Goal: Task Accomplishment & Management: Complete application form

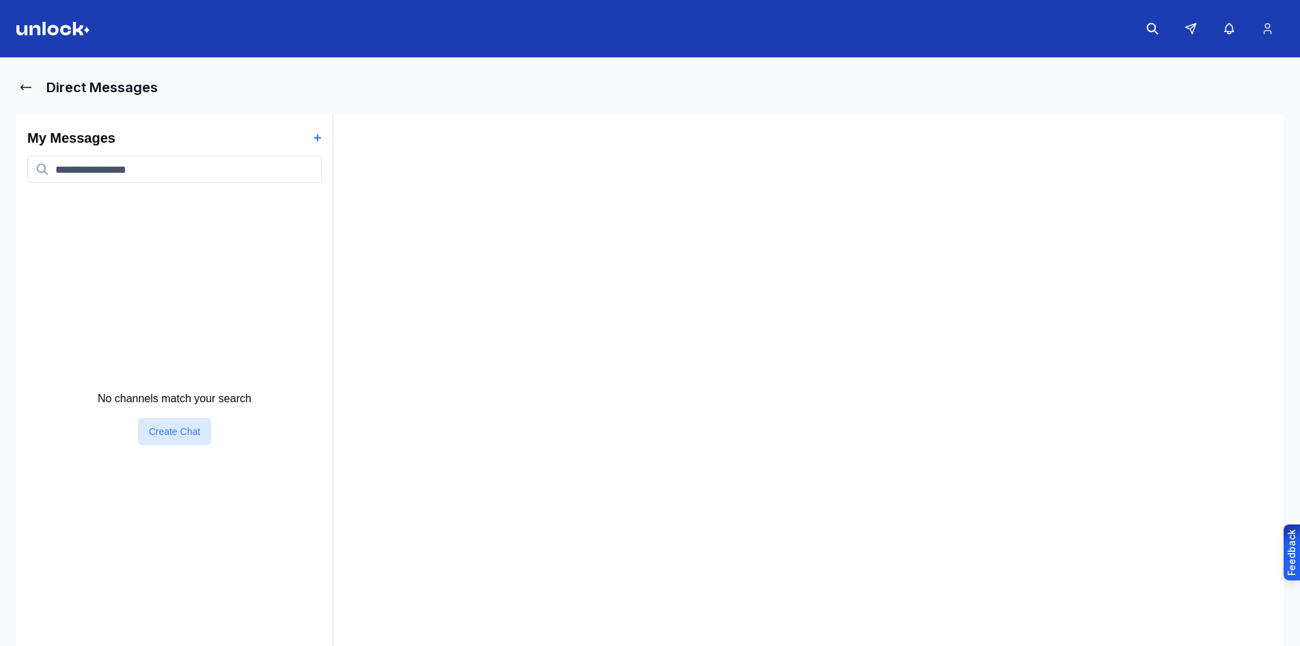
click at [43, 18] on header at bounding box center [650, 28] width 1300 height 57
click at [75, 29] on img at bounding box center [53, 29] width 74 height 14
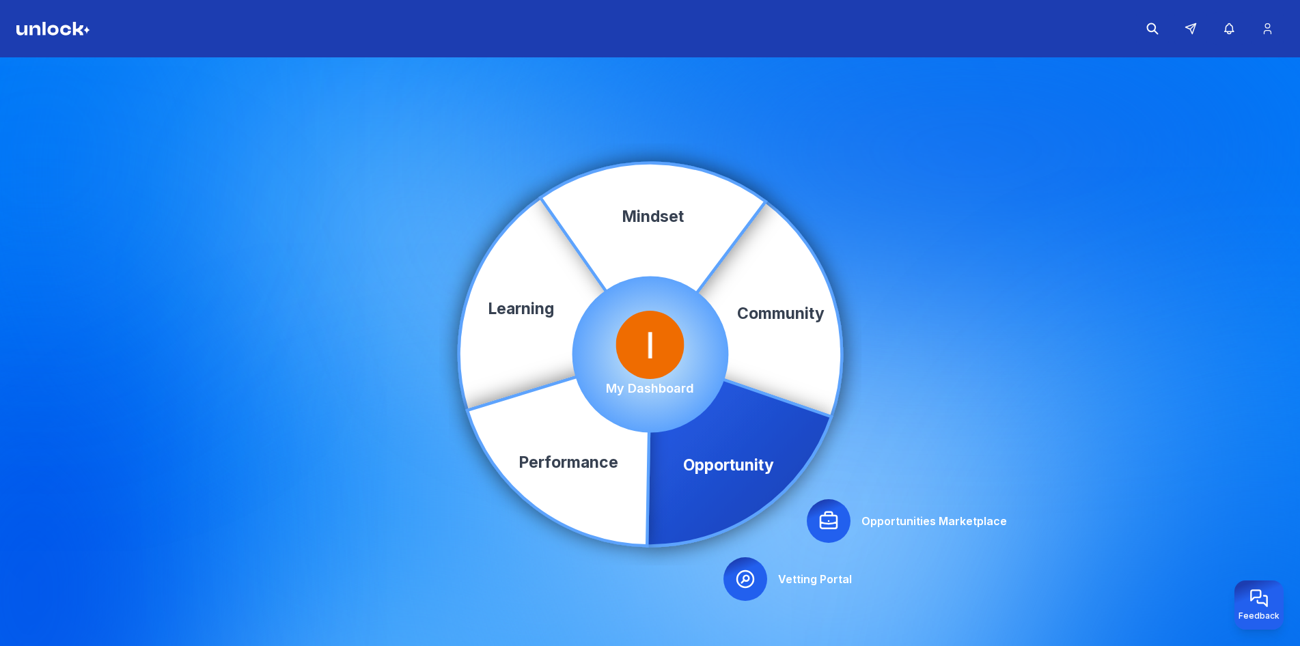
click at [831, 527] on icon at bounding box center [828, 521] width 22 height 22
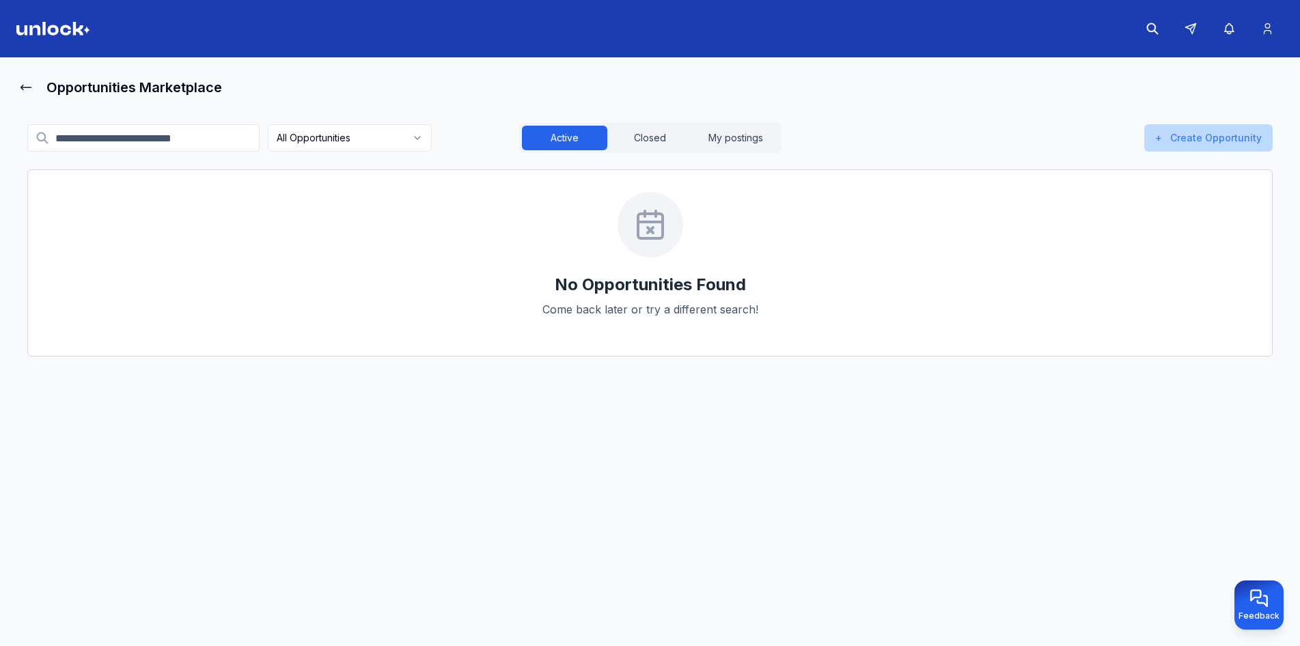
click at [1188, 132] on button "+ Create Opportunity" at bounding box center [1208, 137] width 128 height 27
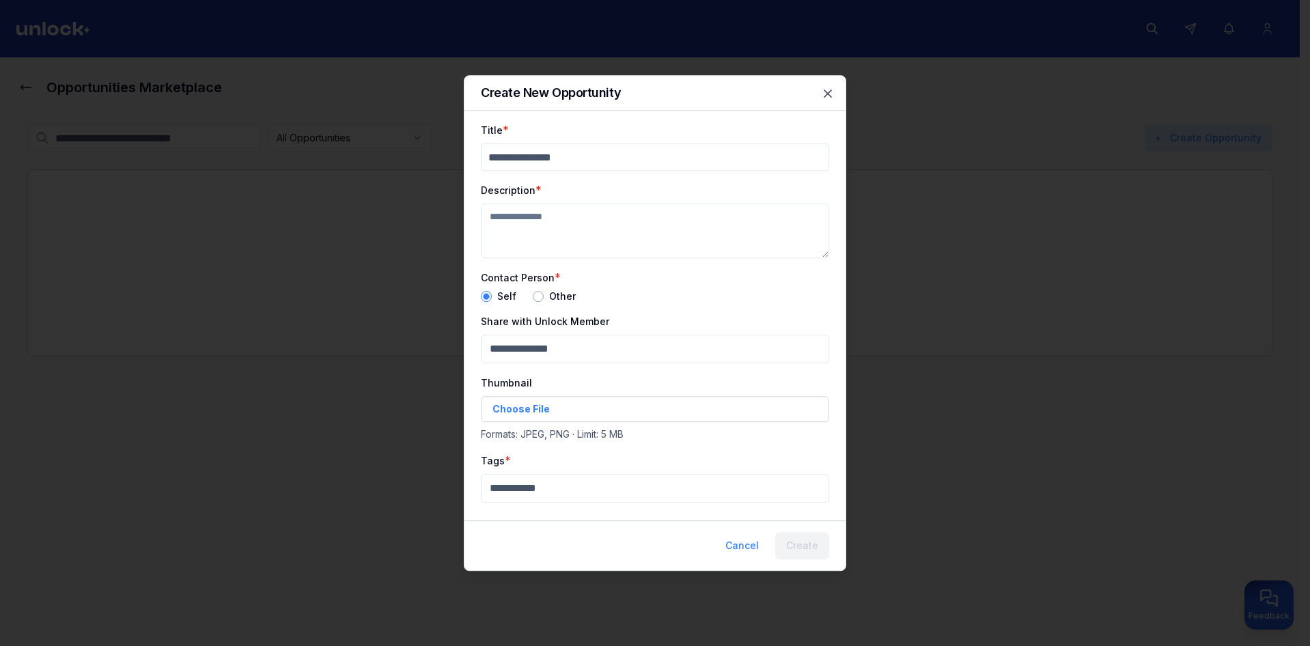
click at [983, 265] on div at bounding box center [655, 323] width 1310 height 646
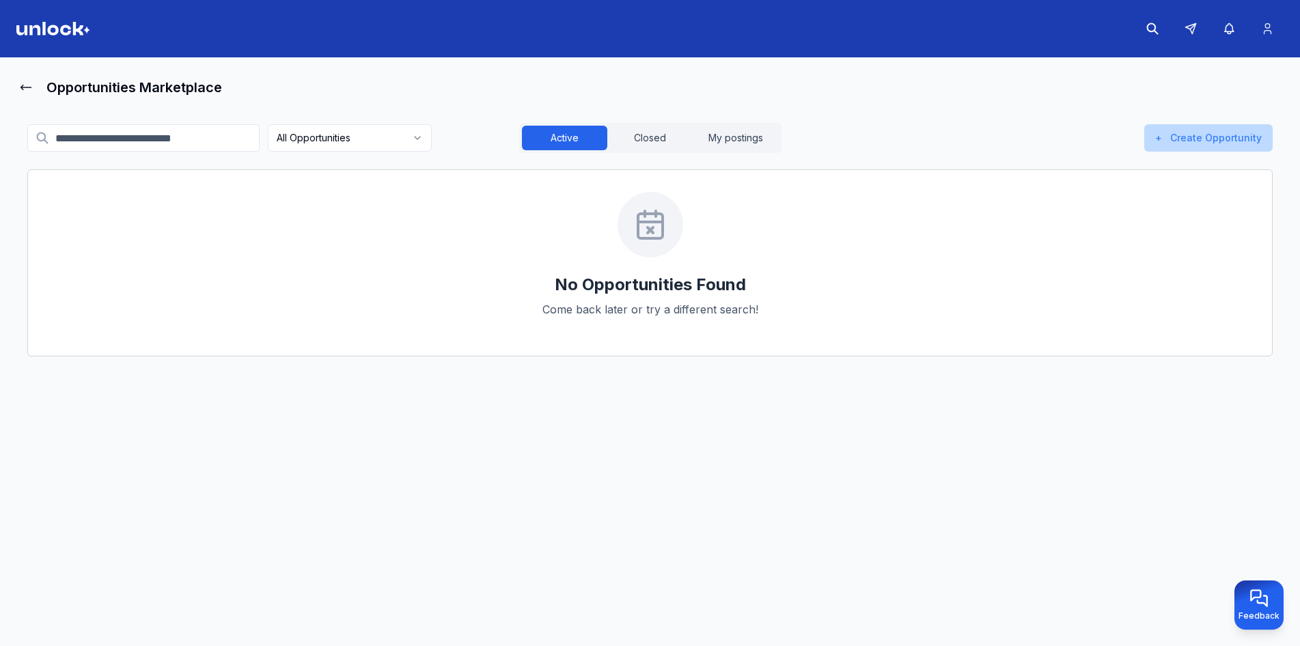
click at [1238, 146] on button "+ Create Opportunity" at bounding box center [1208, 137] width 128 height 27
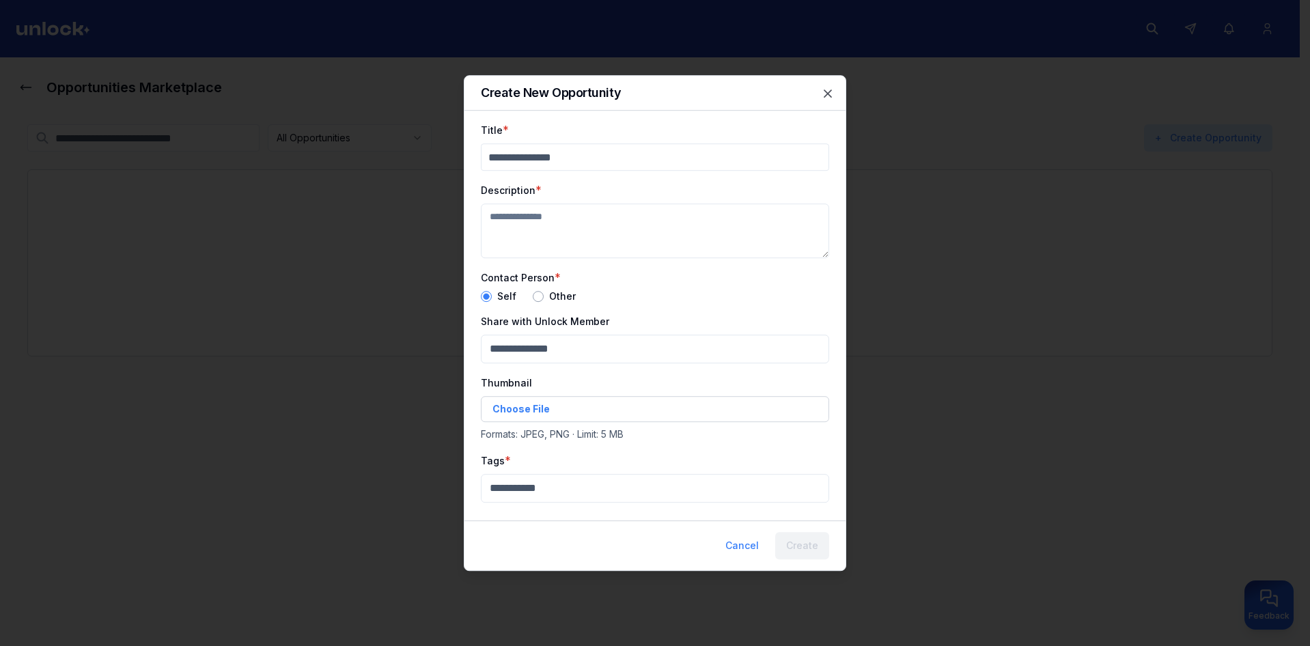
click at [673, 151] on input "Title" at bounding box center [655, 156] width 348 height 27
type input "*"
click at [633, 221] on textarea "Description" at bounding box center [655, 231] width 348 height 55
type textarea "*"
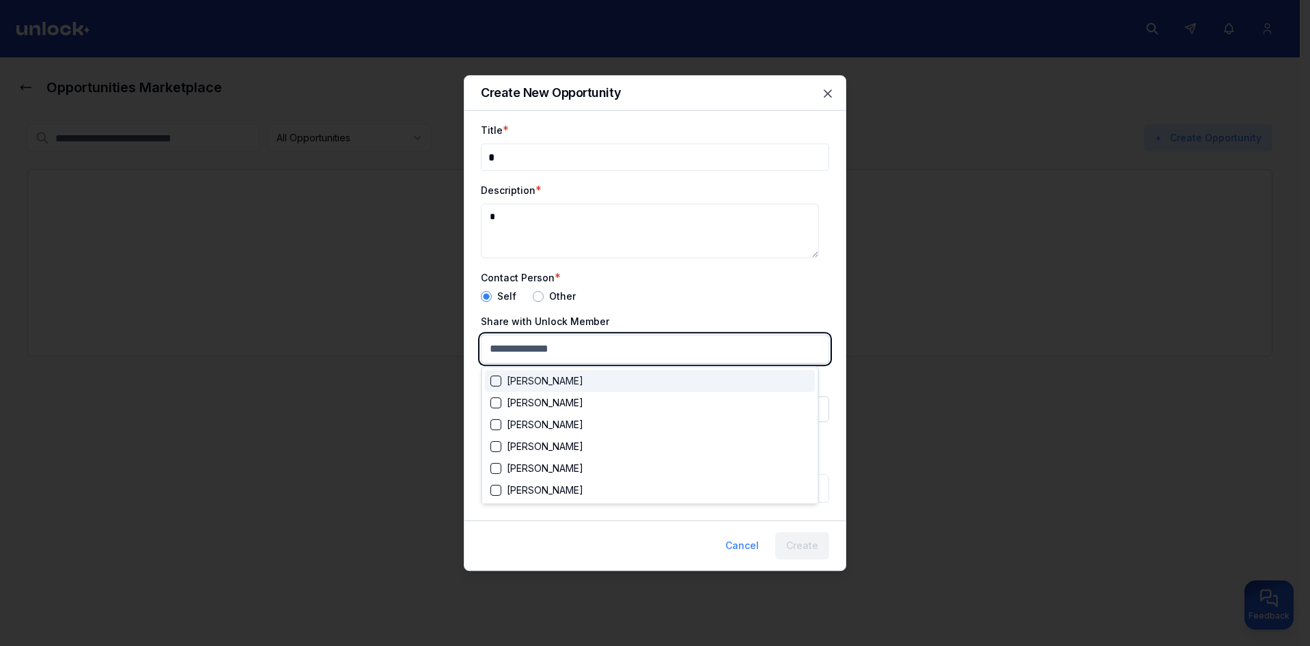
click at [542, 357] on body "Opportunities Marketplace All Opportunities Active Closed My postings + Create …" at bounding box center [650, 323] width 1300 height 646
click at [547, 392] on div "[PERSON_NAME]" at bounding box center [650, 403] width 330 height 22
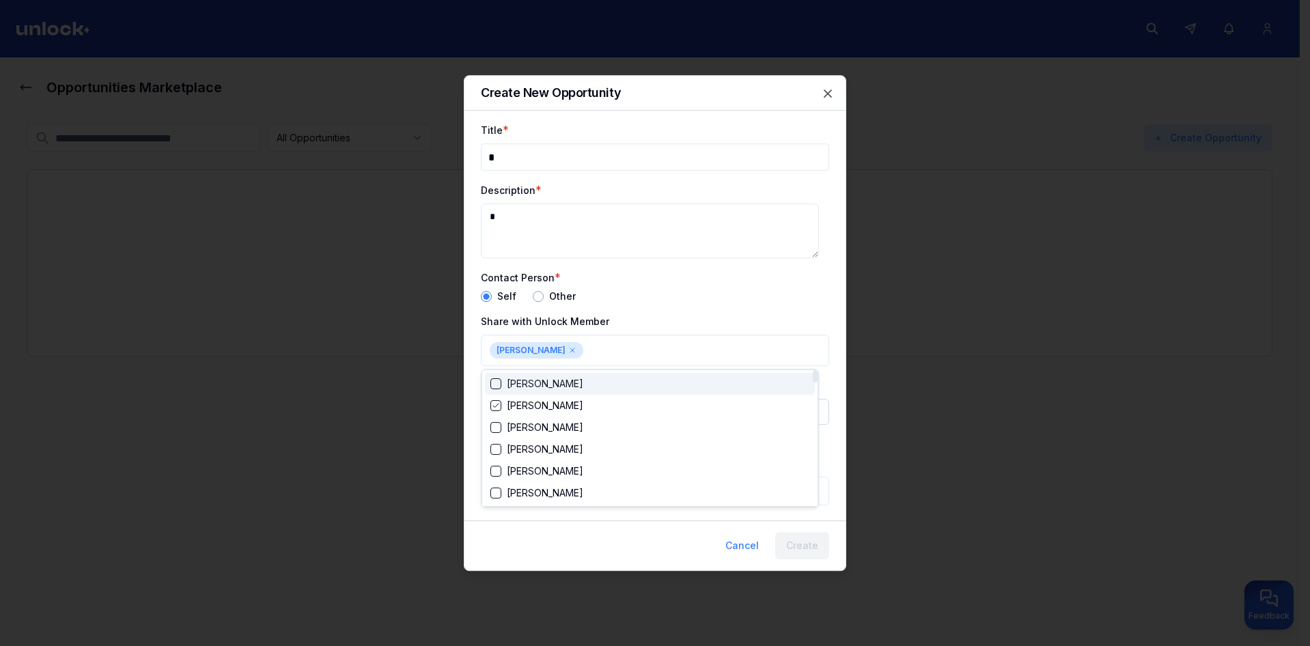
click at [572, 350] on div at bounding box center [655, 323] width 1310 height 646
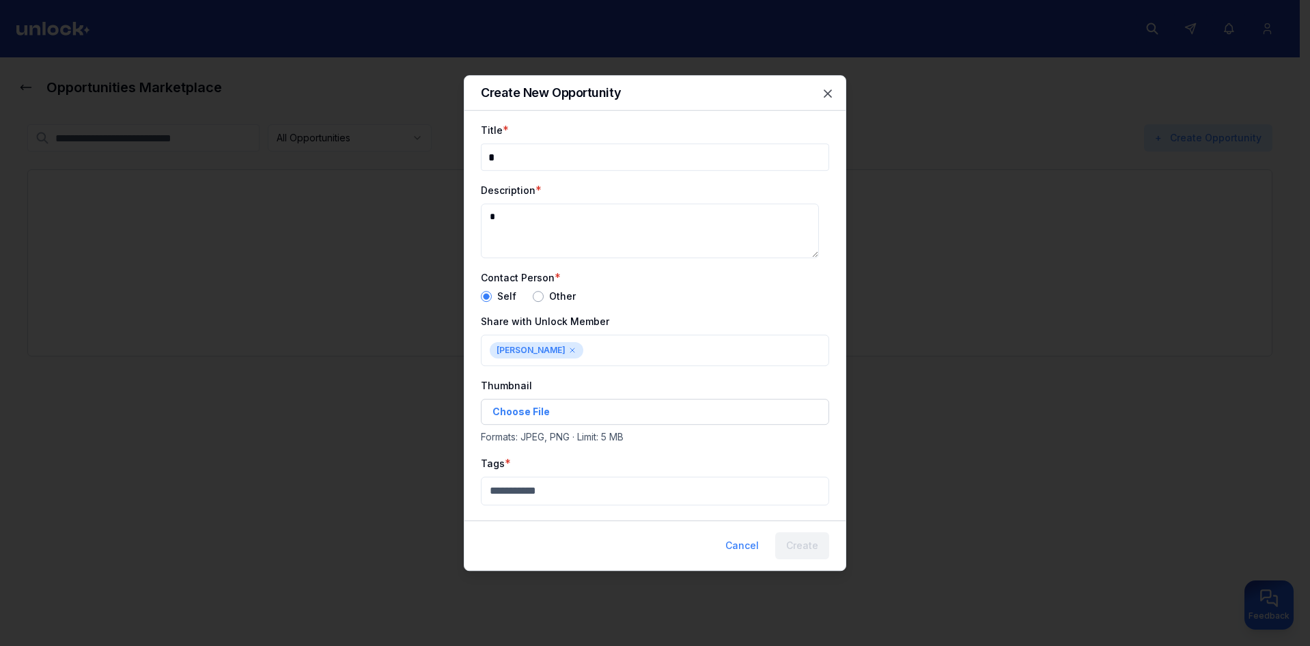
click at [568, 352] on icon at bounding box center [572, 350] width 8 height 8
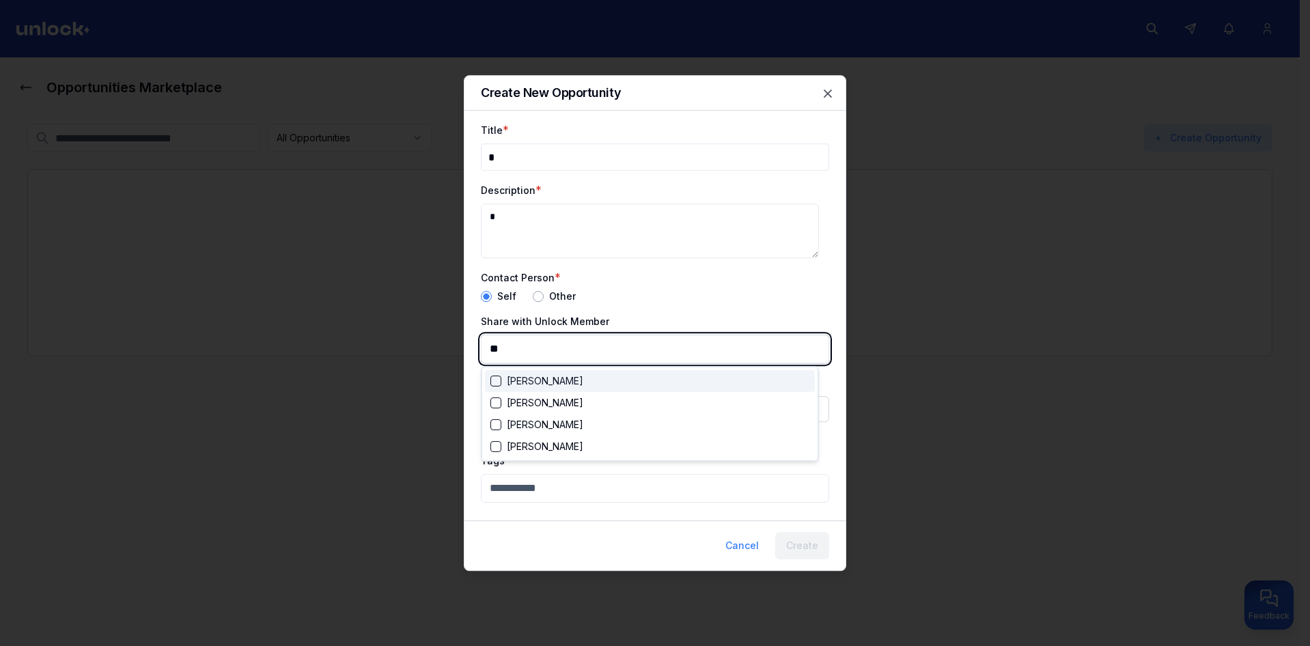
type input "***"
click at [583, 391] on div "[PERSON_NAME]" at bounding box center [650, 381] width 330 height 22
type input "***"
click at [583, 401] on div "[PERSON_NAME]" at bounding box center [650, 403] width 330 height 22
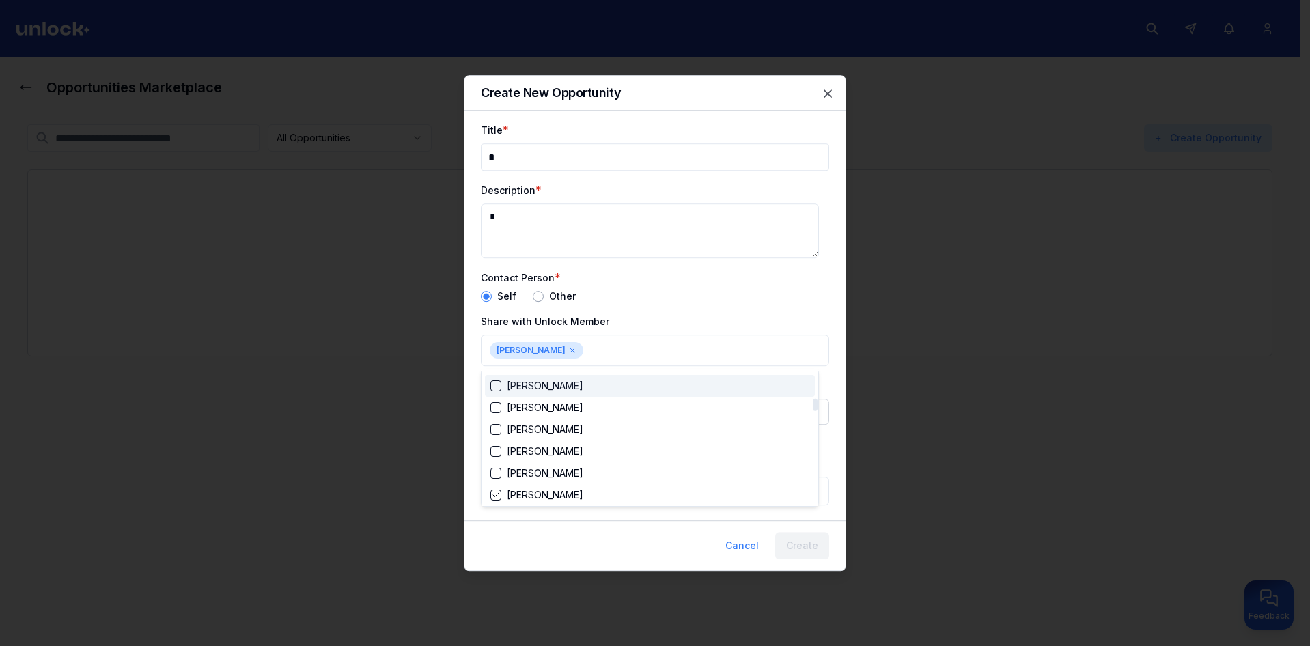
drag, startPoint x: 675, startPoint y: 297, endPoint x: 677, endPoint y: 316, distance: 18.5
click at [675, 298] on div at bounding box center [655, 323] width 1310 height 646
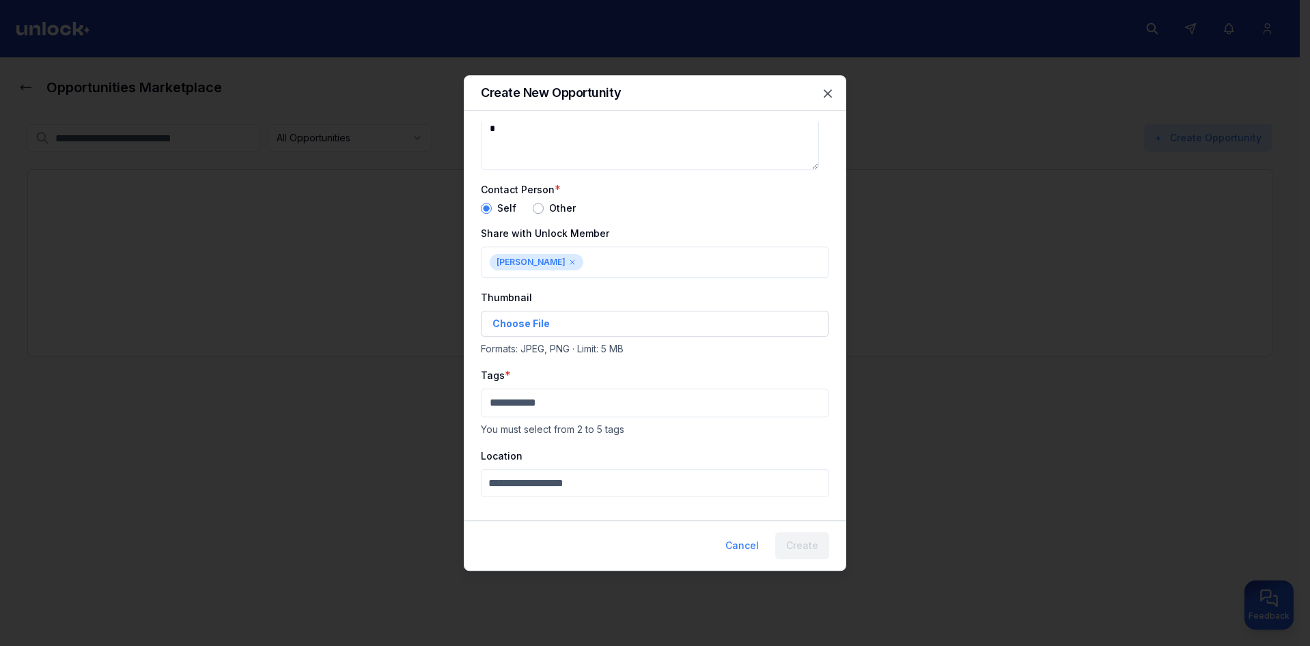
scroll to position [135, 0]
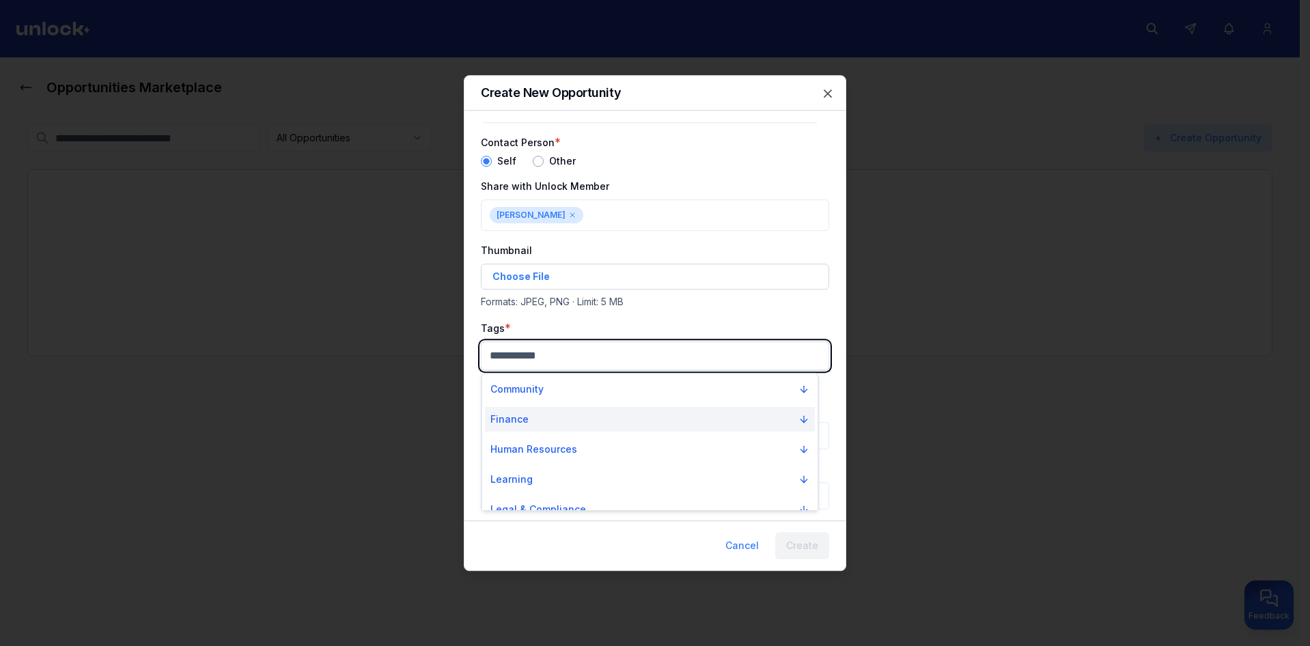
drag, startPoint x: 589, startPoint y: 368, endPoint x: 541, endPoint y: 421, distance: 71.1
click at [589, 369] on body "Opportunities Marketplace All Opportunities Active Closed My postings + Create …" at bounding box center [650, 323] width 1300 height 646
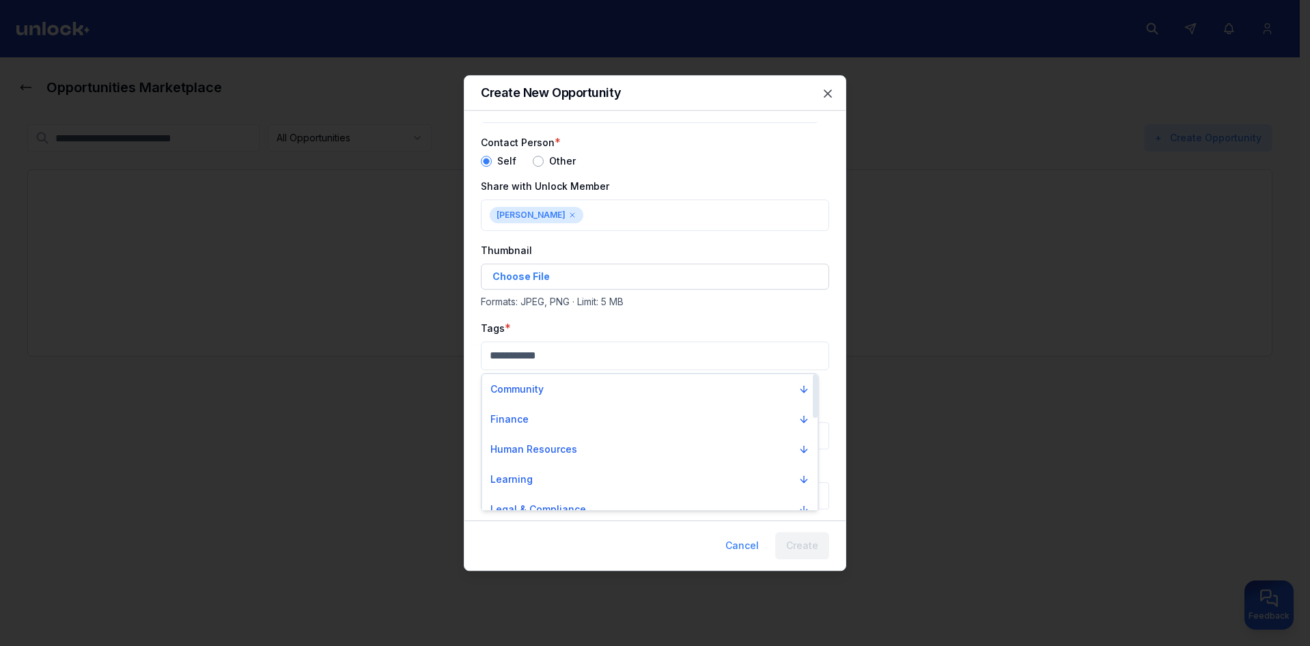
drag, startPoint x: 548, startPoint y: 410, endPoint x: 553, endPoint y: 402, distance: 9.5
click at [548, 411] on button "Finance" at bounding box center [650, 419] width 330 height 25
click at [570, 441] on div "Accounting" at bounding box center [650, 443] width 330 height 22
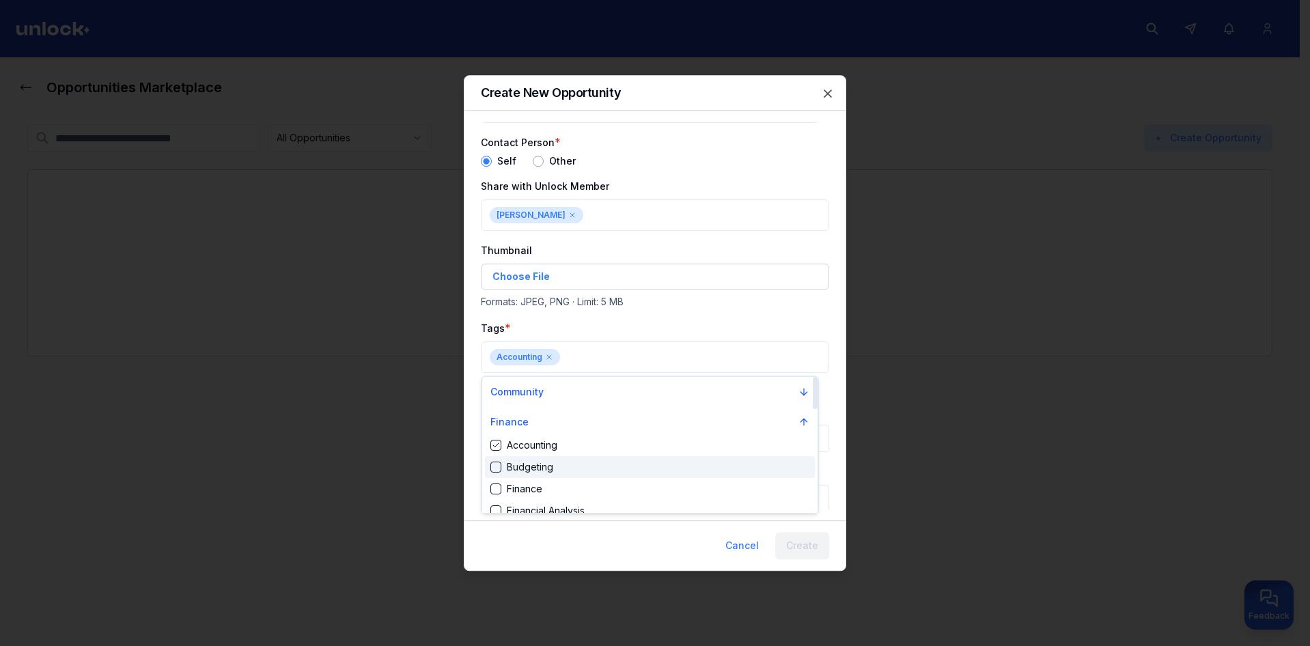
click at [574, 464] on div "Budgeting" at bounding box center [650, 467] width 330 height 22
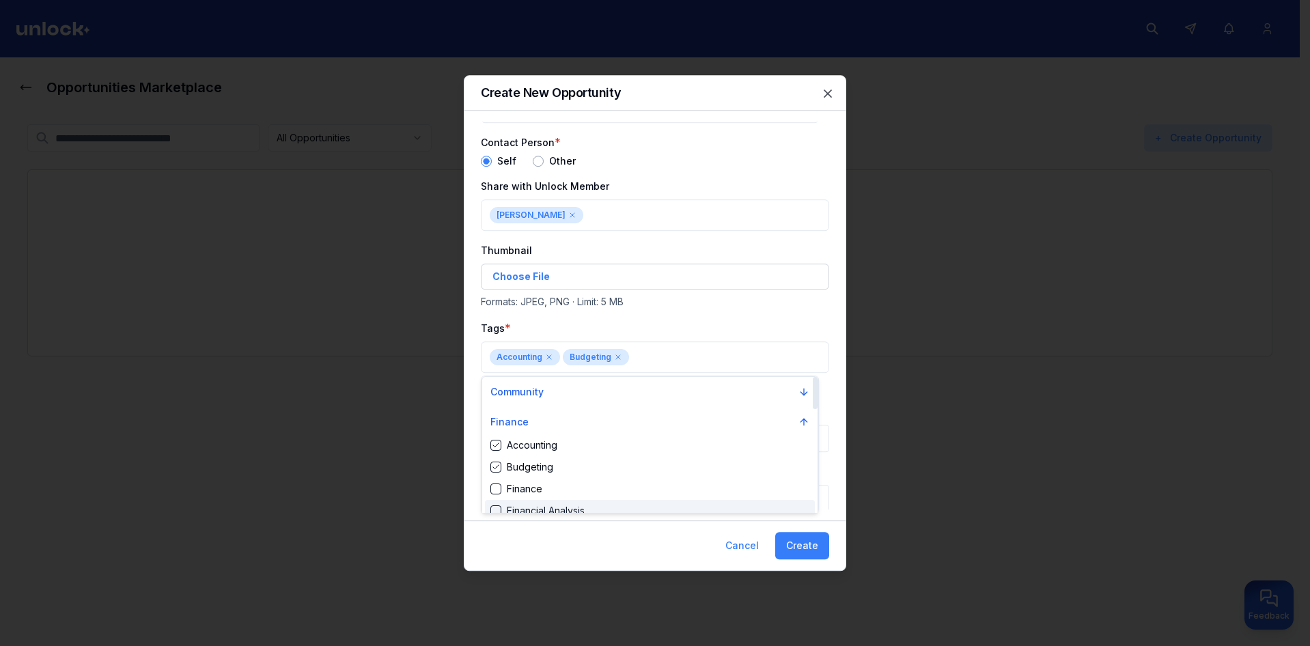
click at [809, 550] on div at bounding box center [655, 323] width 1310 height 646
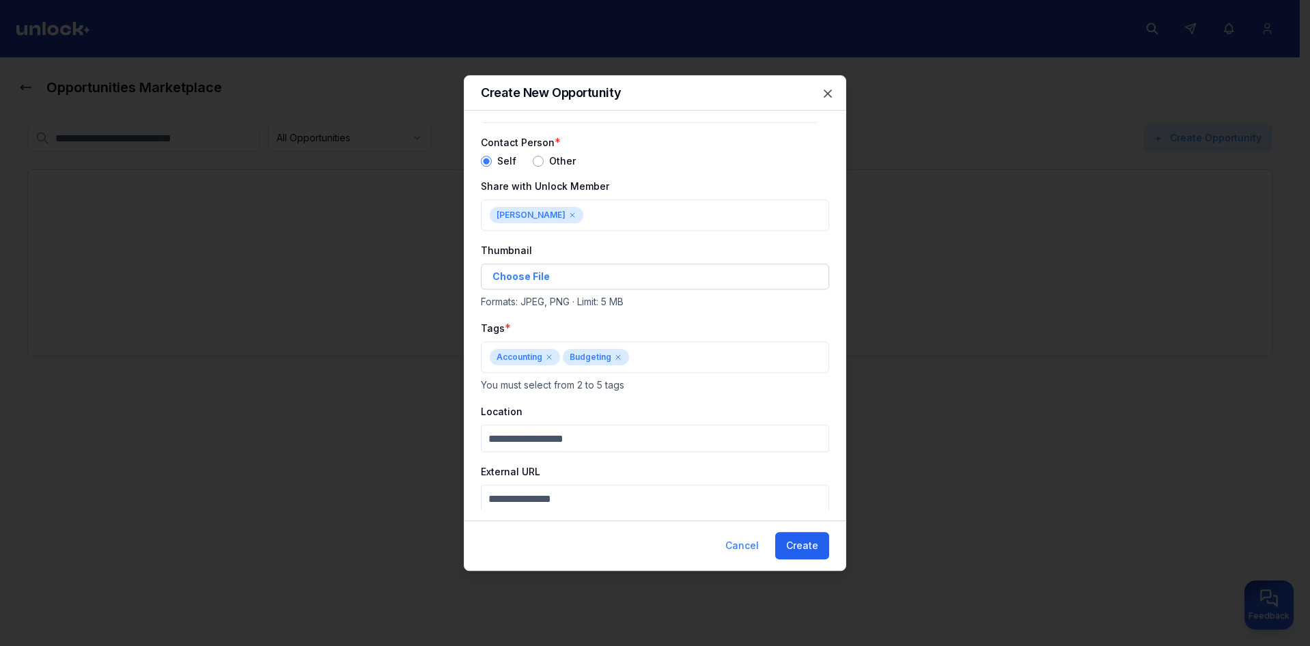
click at [810, 550] on button "Create" at bounding box center [802, 545] width 54 height 27
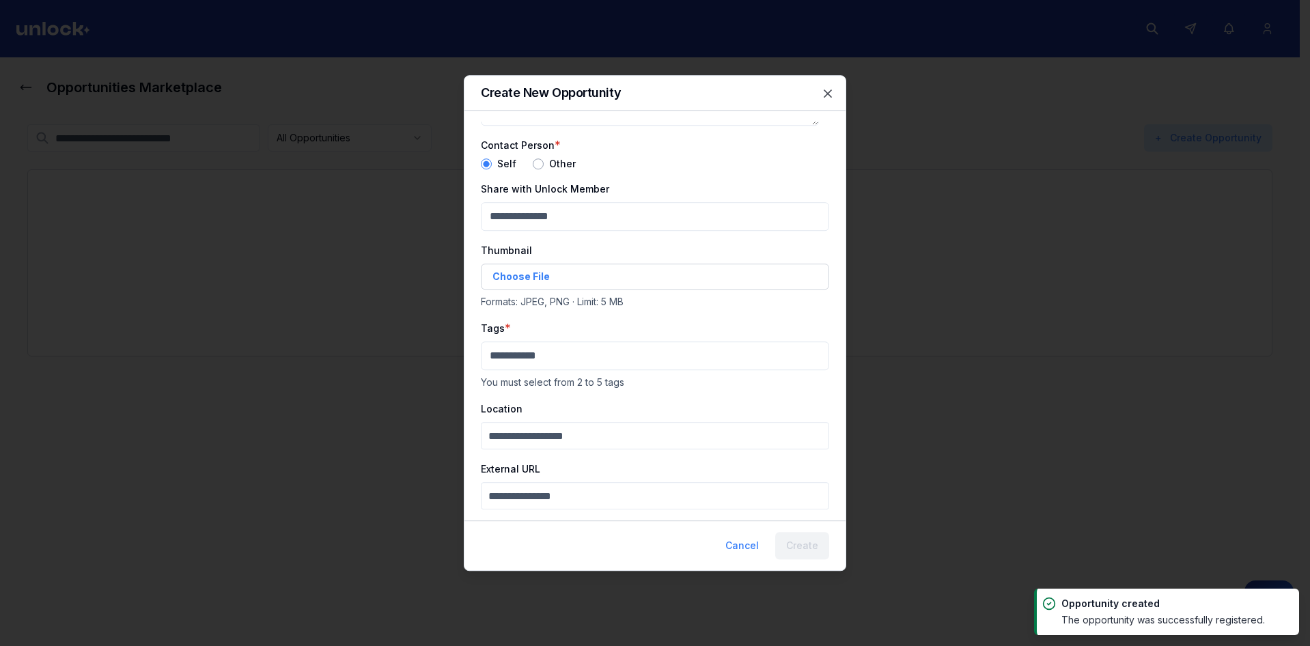
scroll to position [132, 0]
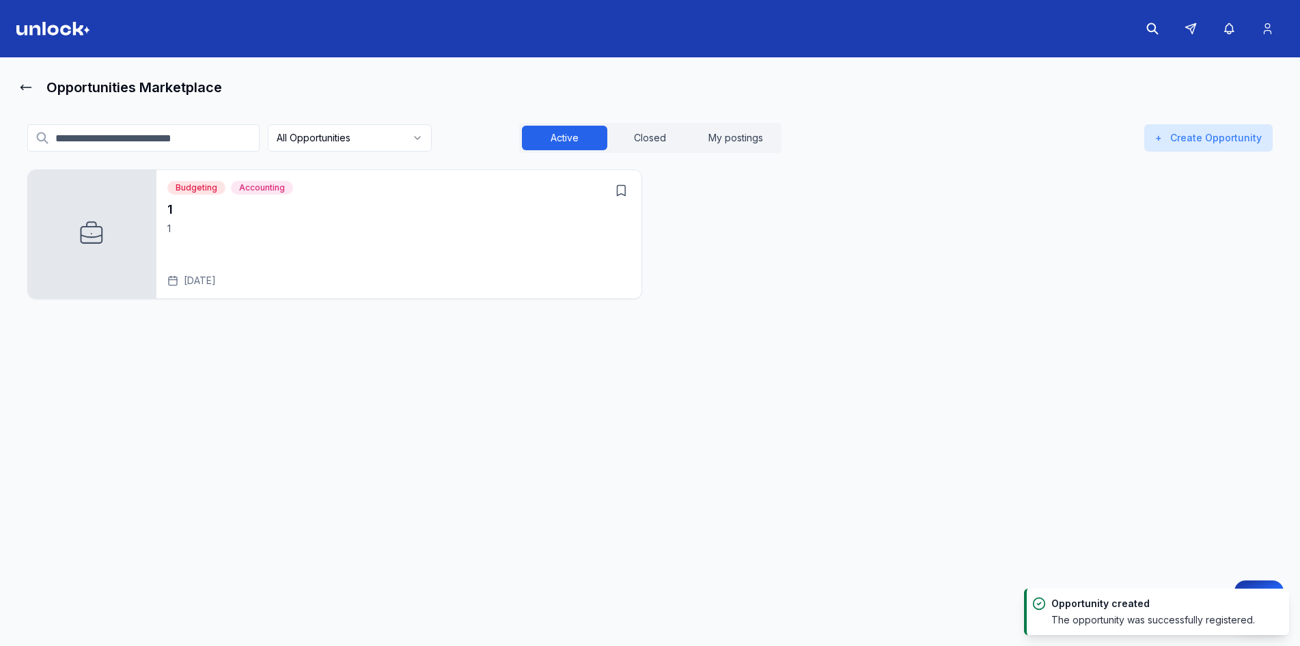
click at [257, 247] on div "1 1 [DATE]" at bounding box center [398, 243] width 463 height 87
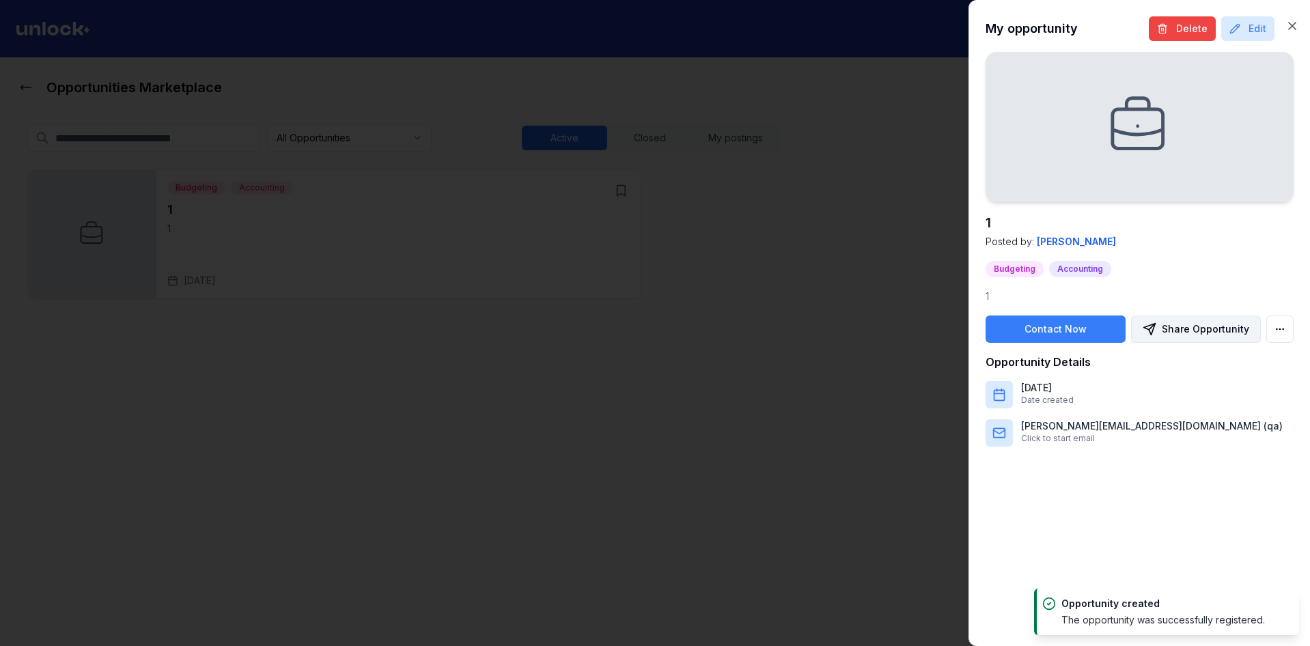
click at [1173, 335] on button "Share Opportunity" at bounding box center [1196, 329] width 130 height 27
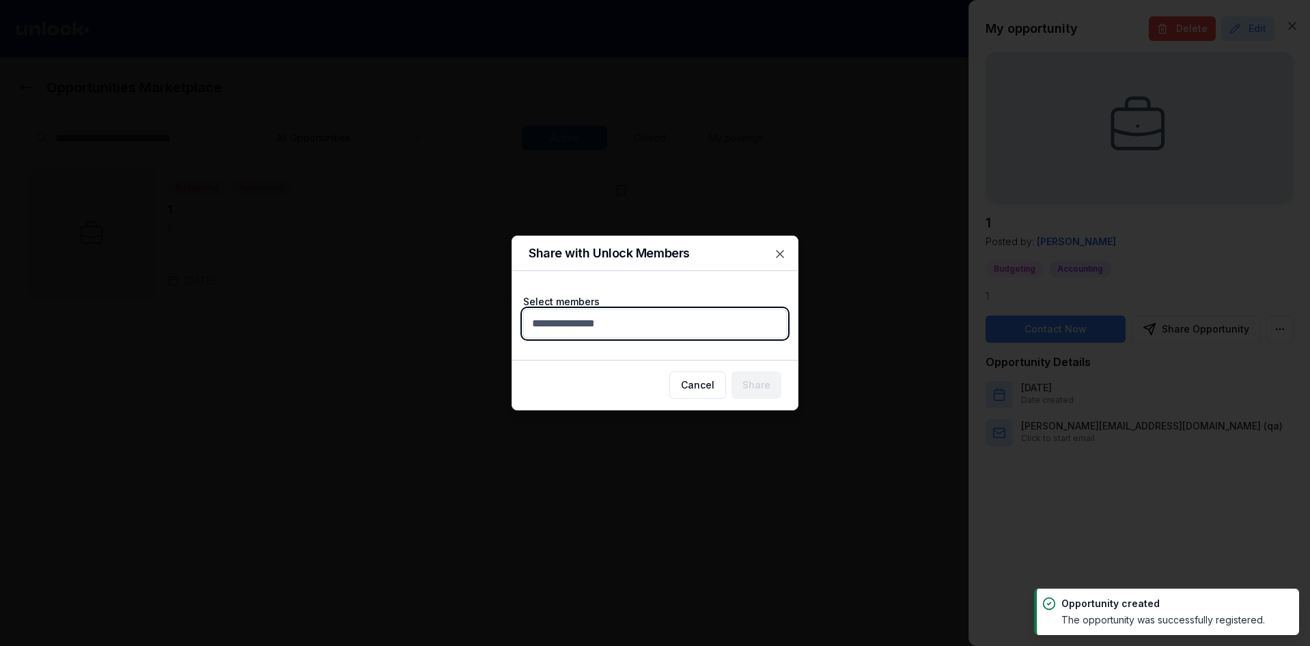
click at [688, 333] on body "Opportunities Marketplace All Opportunities Active Closed My postings + Create …" at bounding box center [650, 323] width 1300 height 646
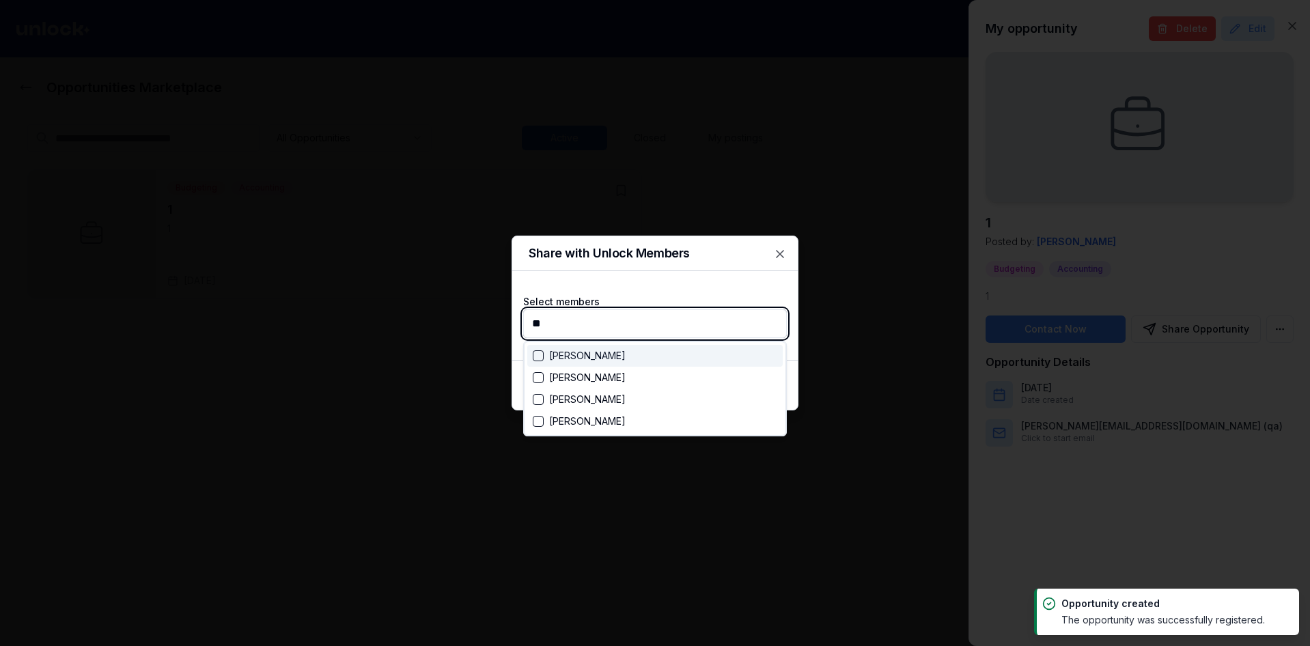
type input "***"
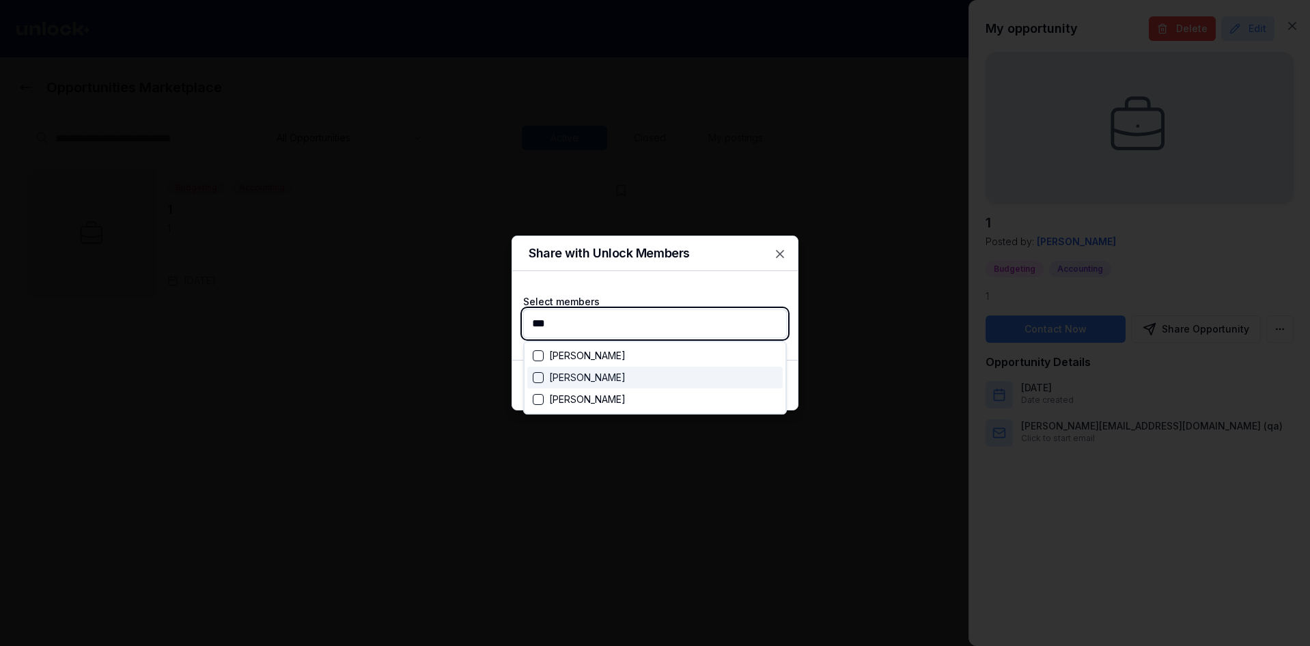
click at [652, 380] on div "[PERSON_NAME]" at bounding box center [654, 378] width 255 height 22
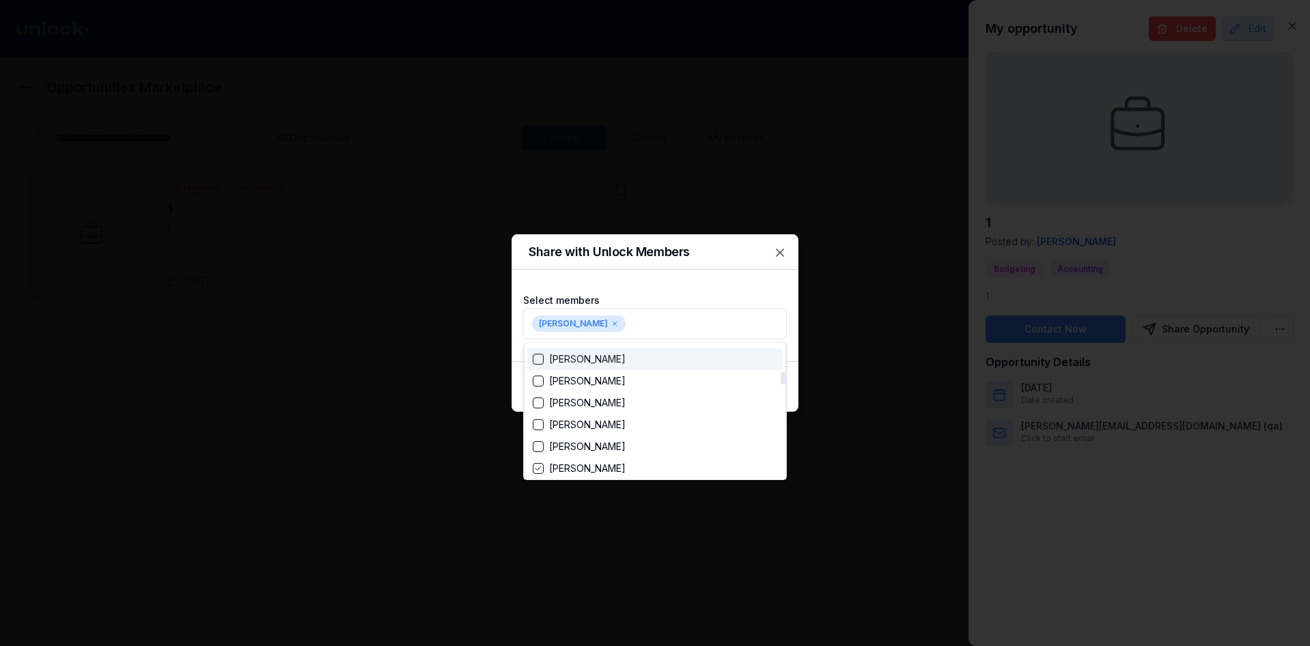
click at [782, 356] on div at bounding box center [782, 411] width 7 height 137
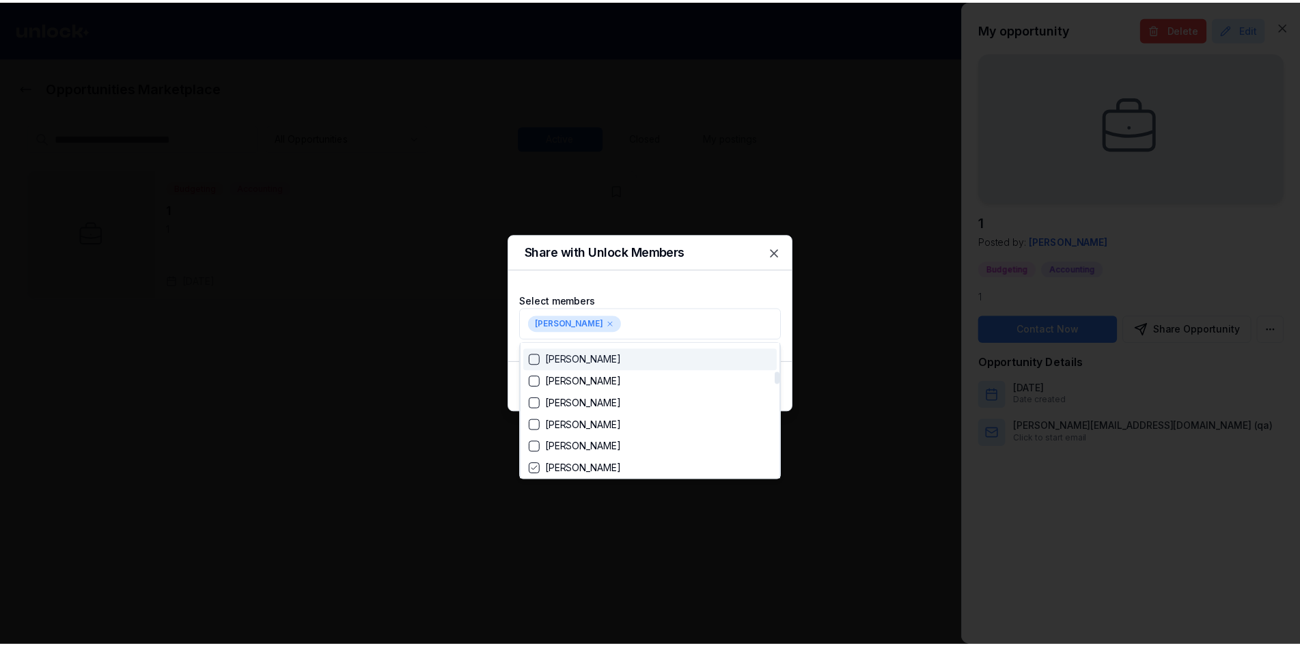
scroll to position [220, 0]
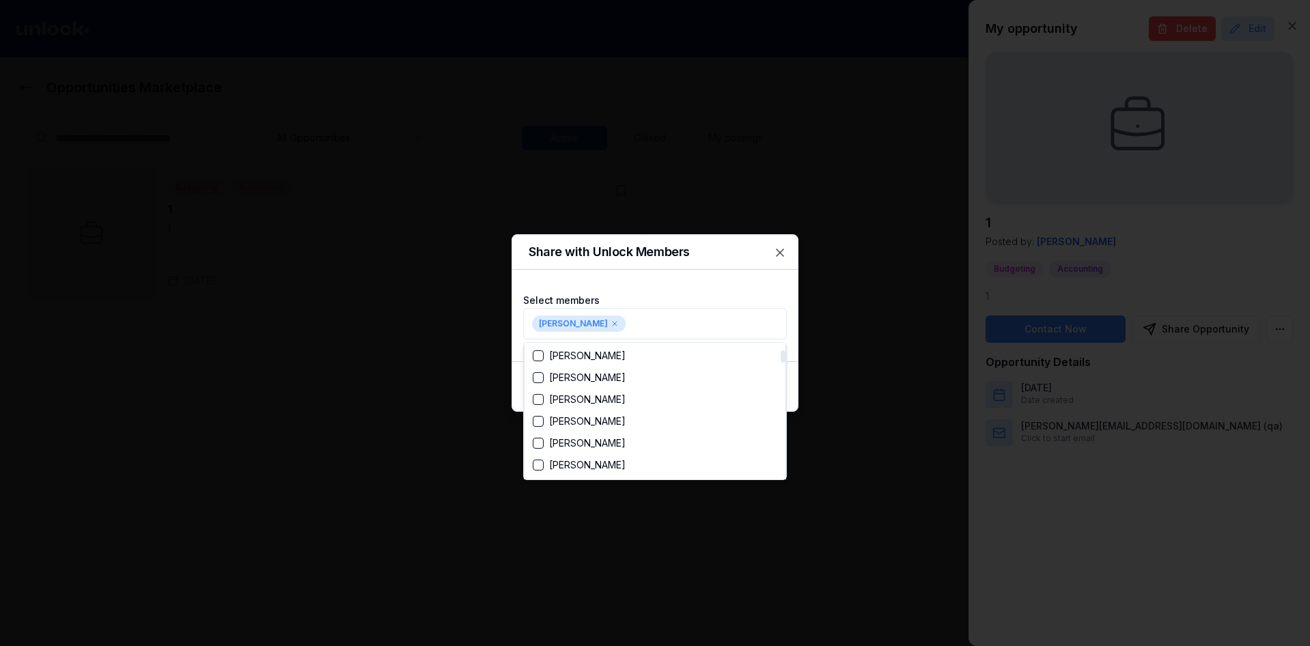
click at [792, 374] on div at bounding box center [655, 323] width 1310 height 646
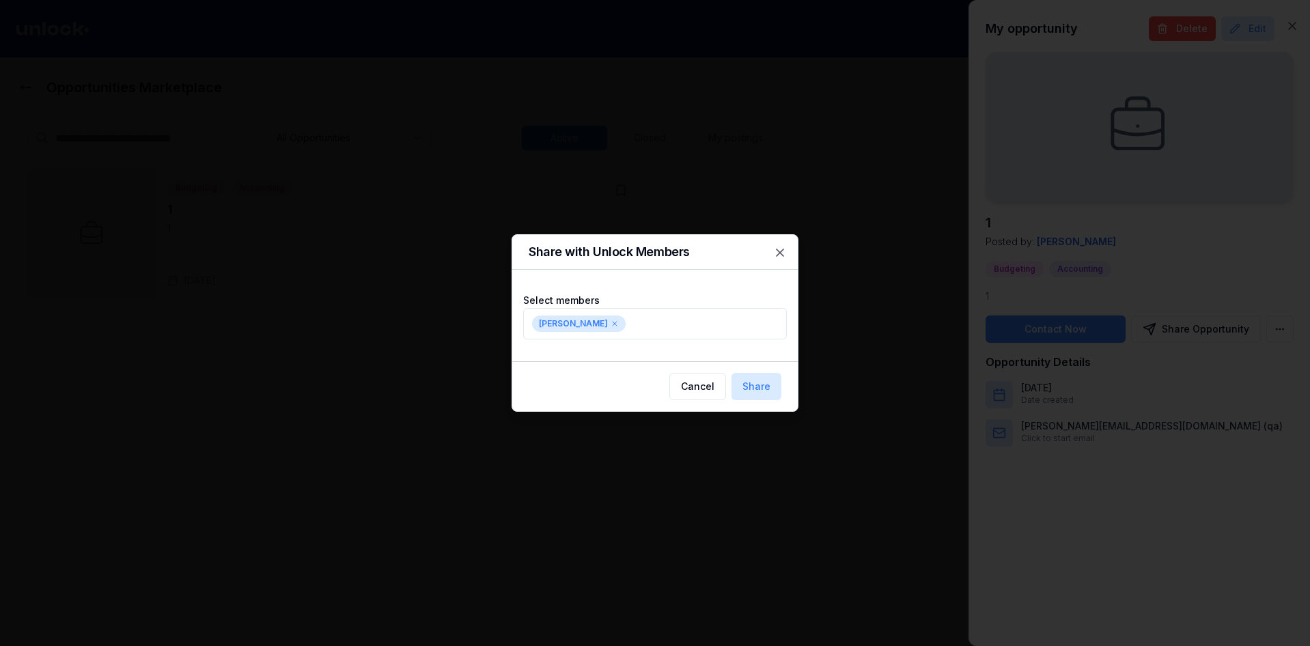
click at [770, 387] on button "Share" at bounding box center [756, 386] width 50 height 27
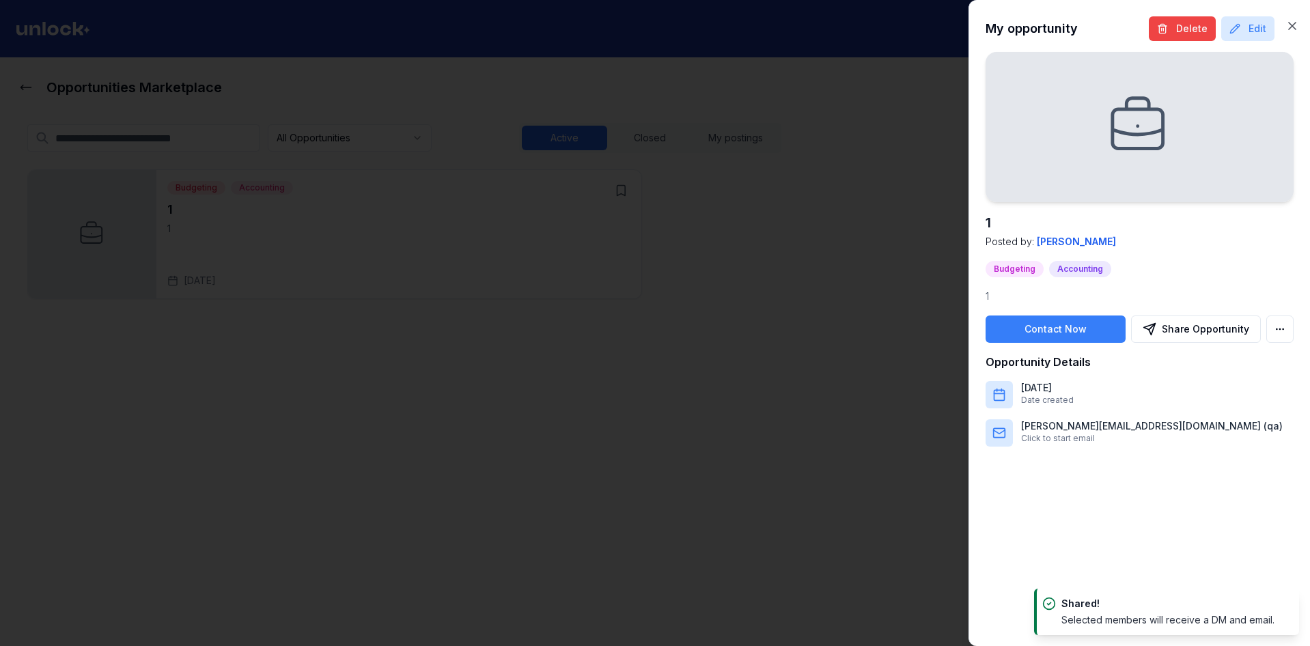
click at [343, 293] on div at bounding box center [655, 323] width 1310 height 646
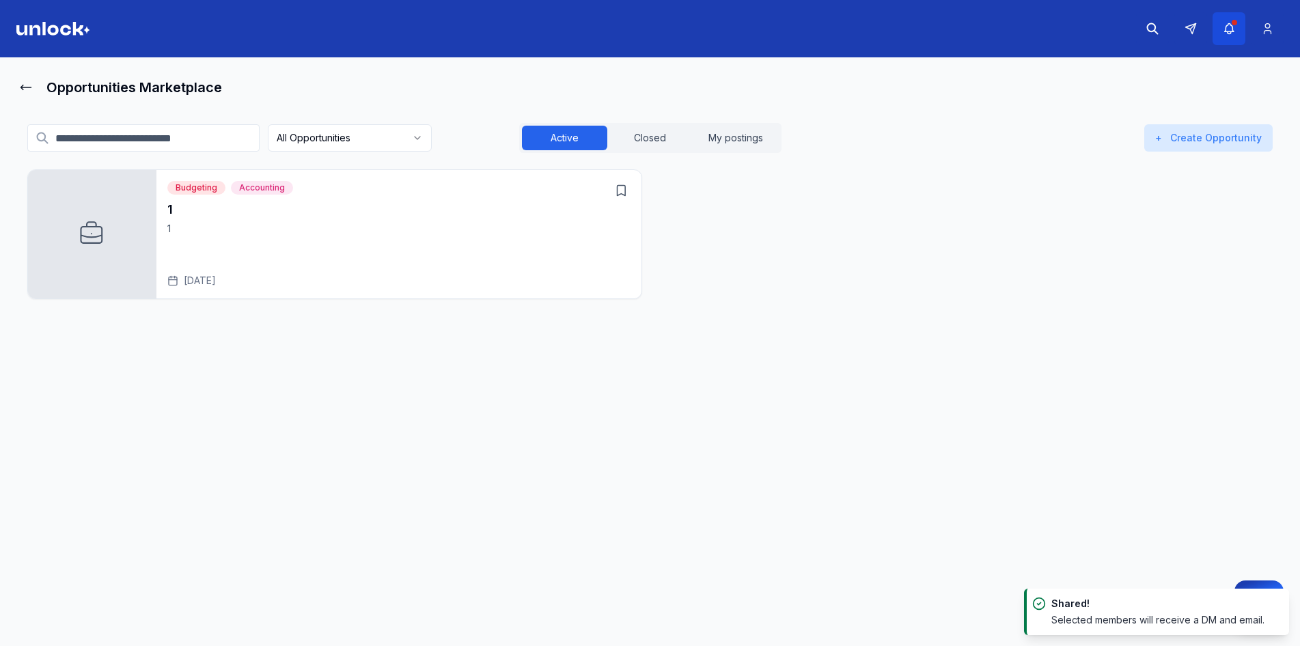
click at [1230, 36] on button "button" at bounding box center [1228, 28] width 33 height 33
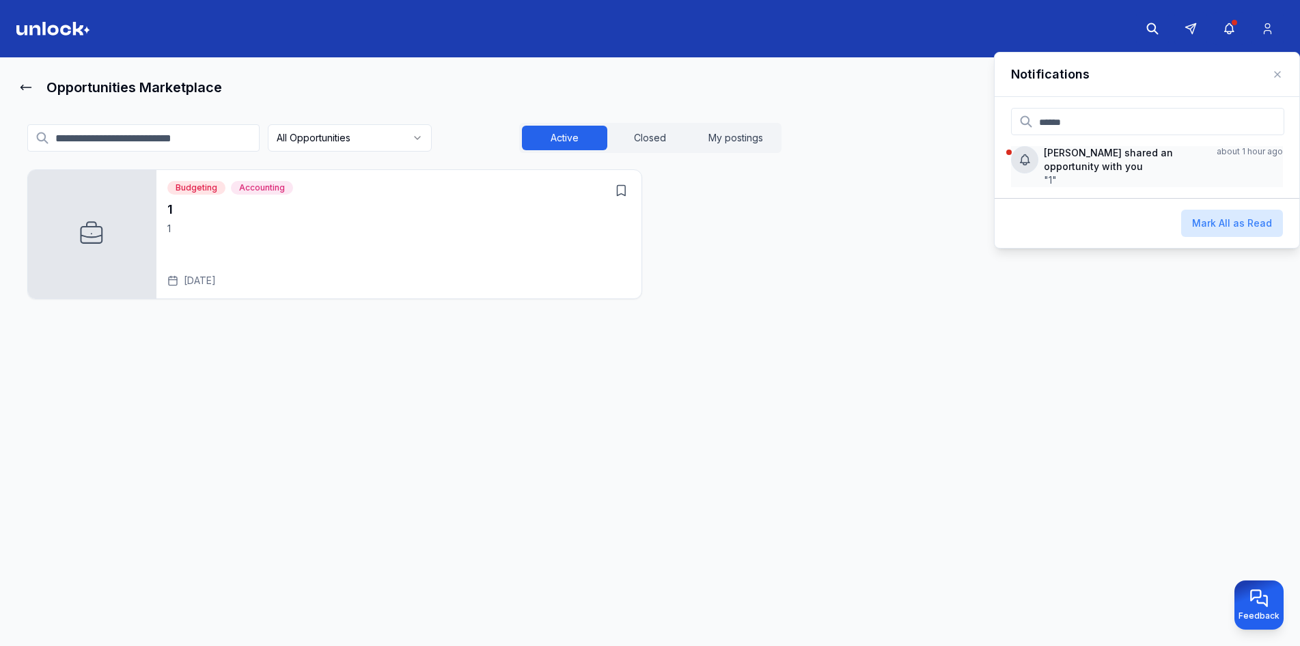
click at [1093, 179] on p ""1"" at bounding box center [1125, 180] width 162 height 14
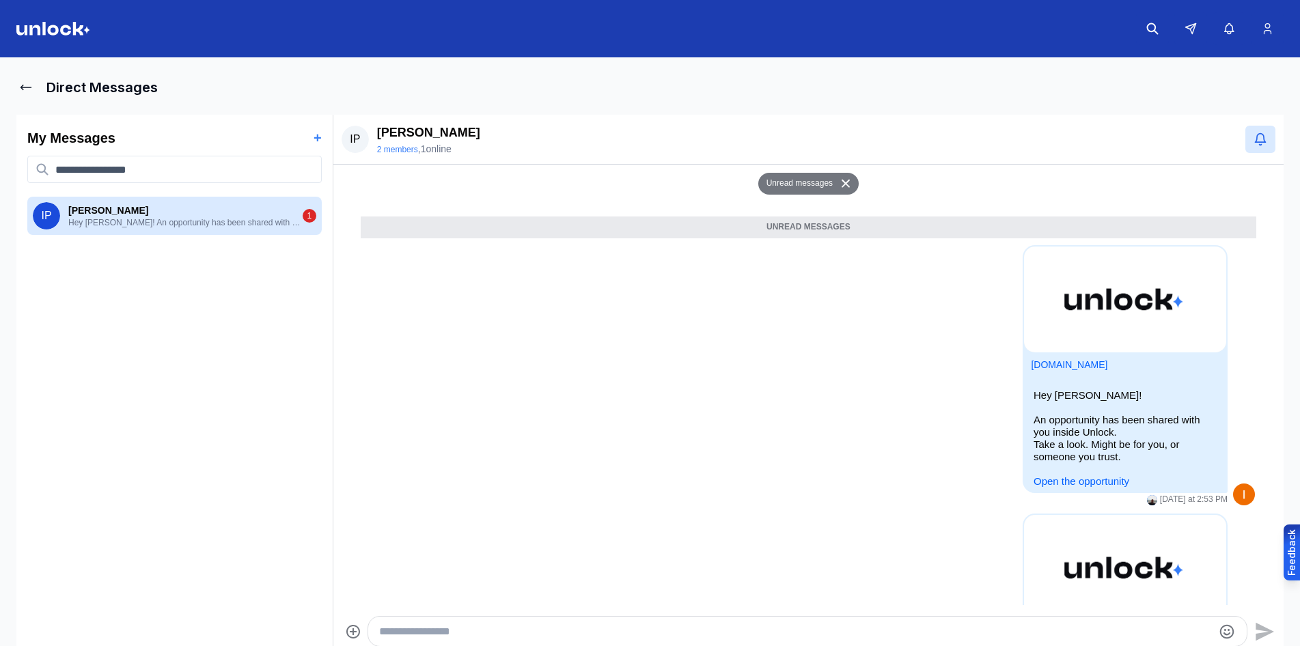
scroll to position [445, 0]
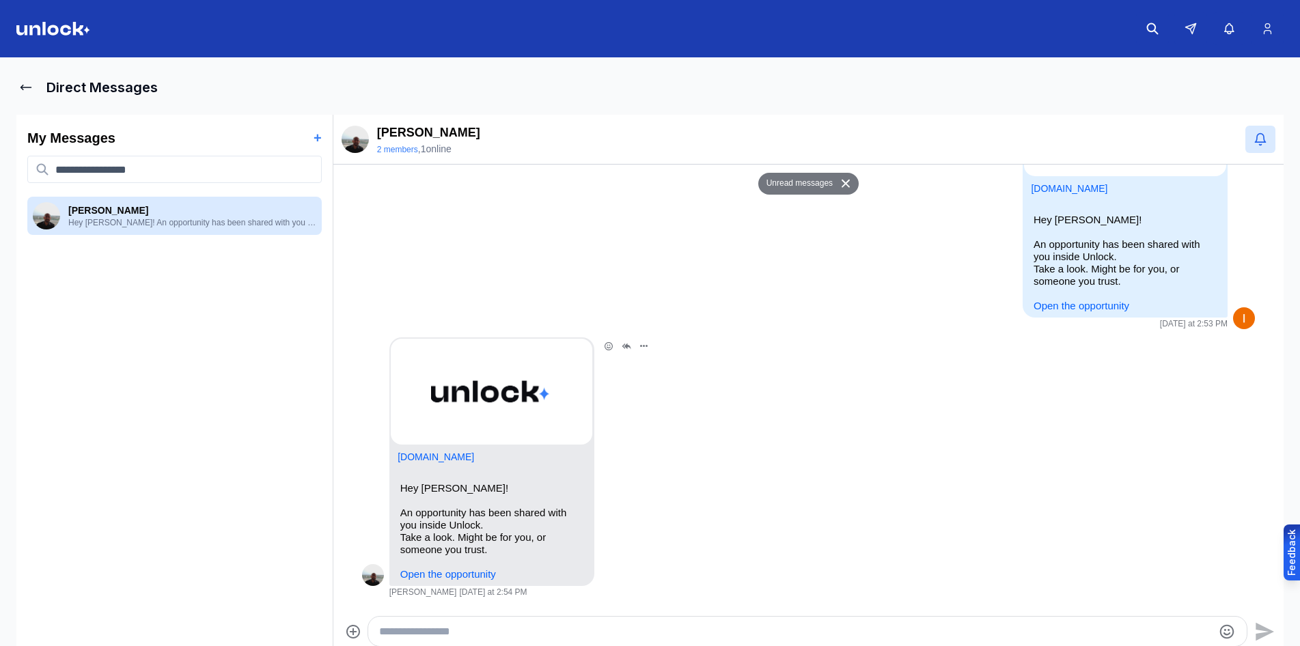
click at [44, 27] on img at bounding box center [53, 29] width 74 height 14
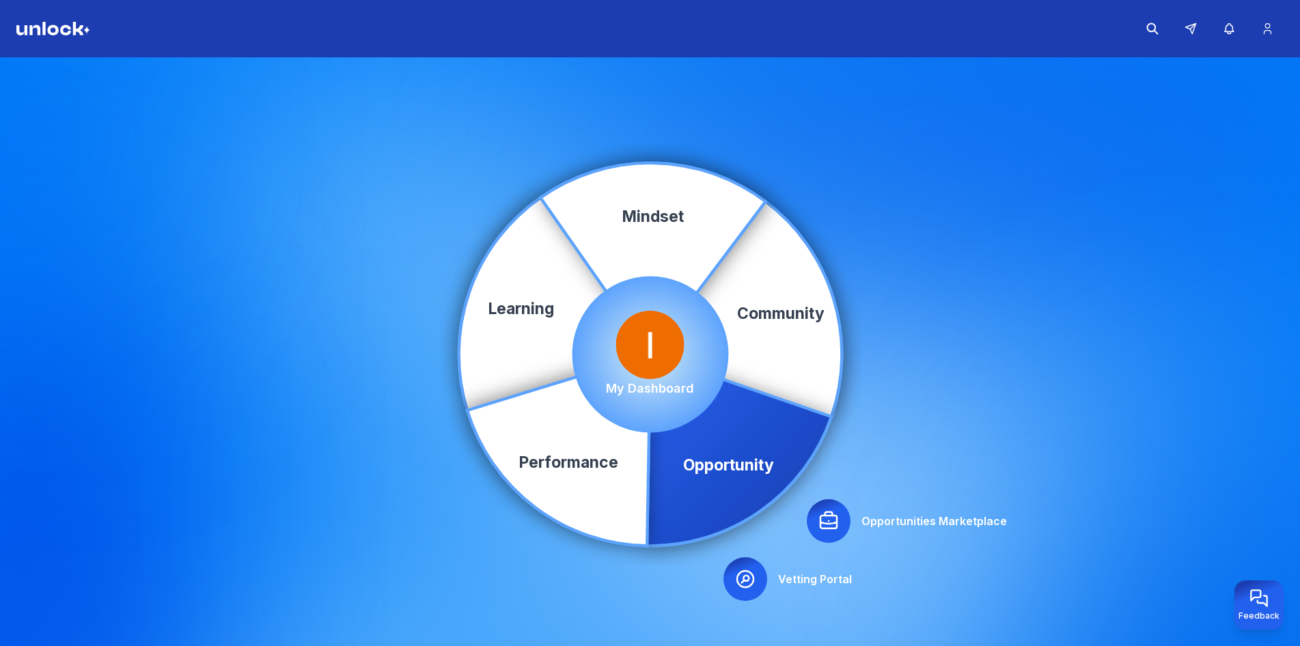
click at [831, 528] on icon at bounding box center [828, 520] width 16 height 16
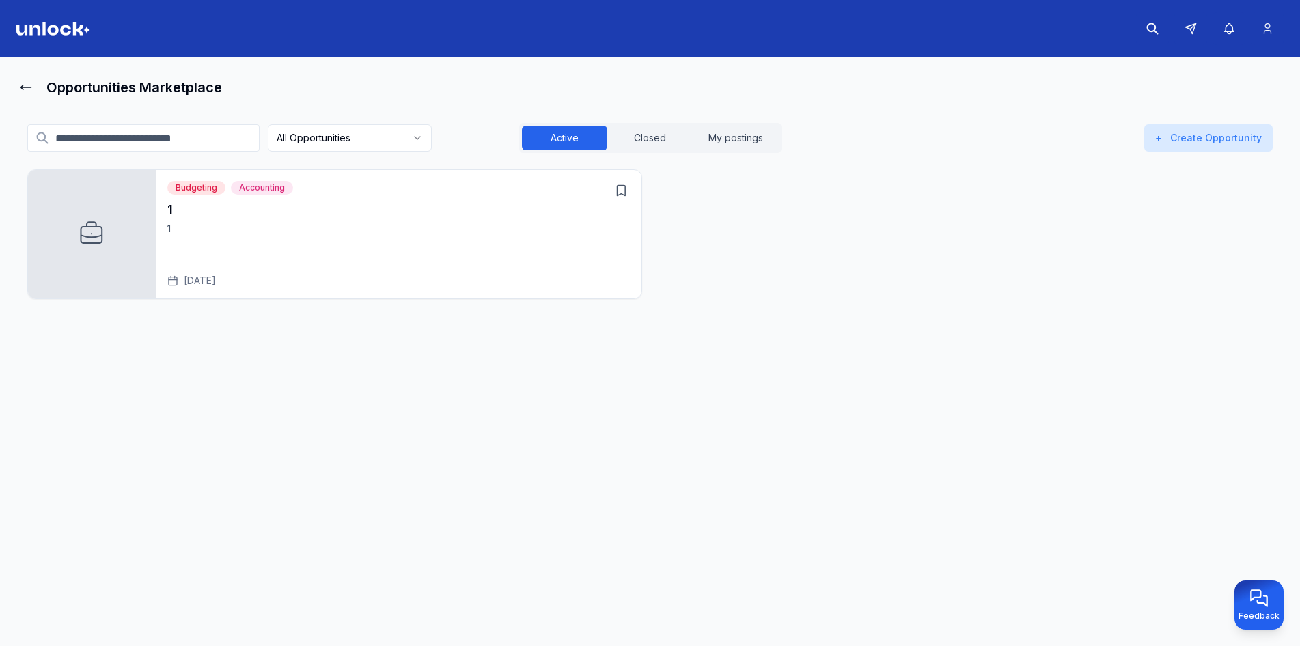
click at [471, 186] on div "Budgeting Accounting" at bounding box center [375, 188] width 417 height 14
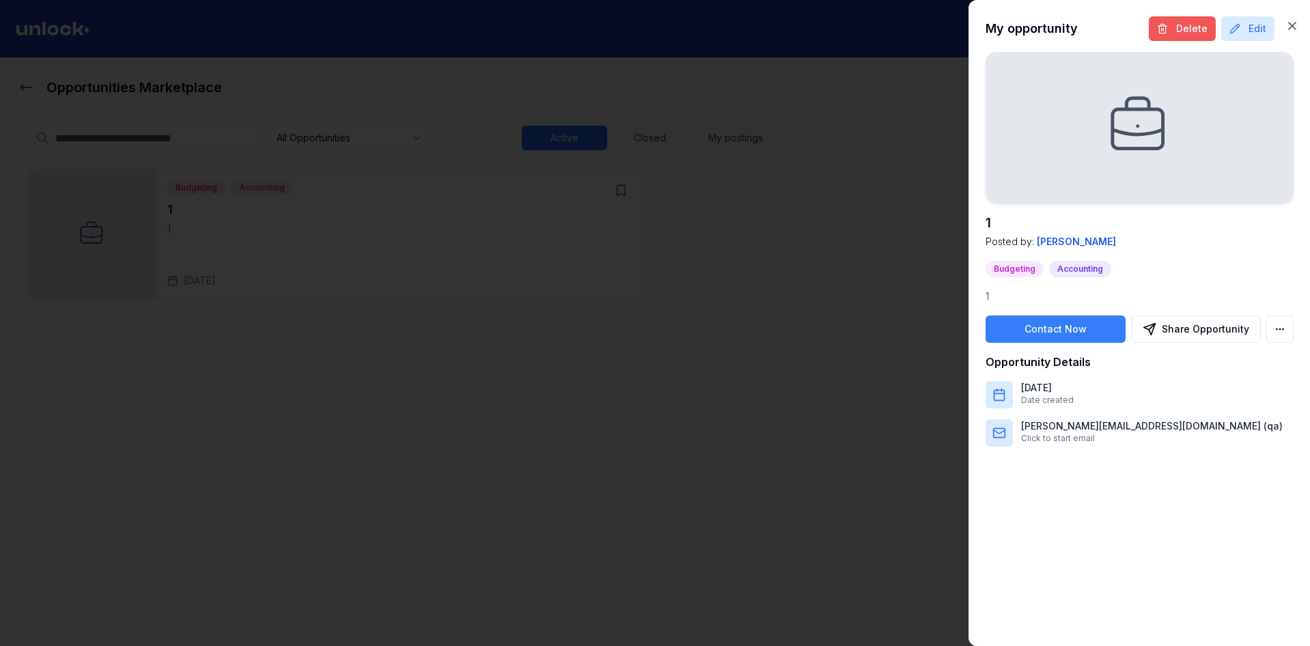
click at [1184, 27] on button "Delete" at bounding box center [1182, 28] width 67 height 25
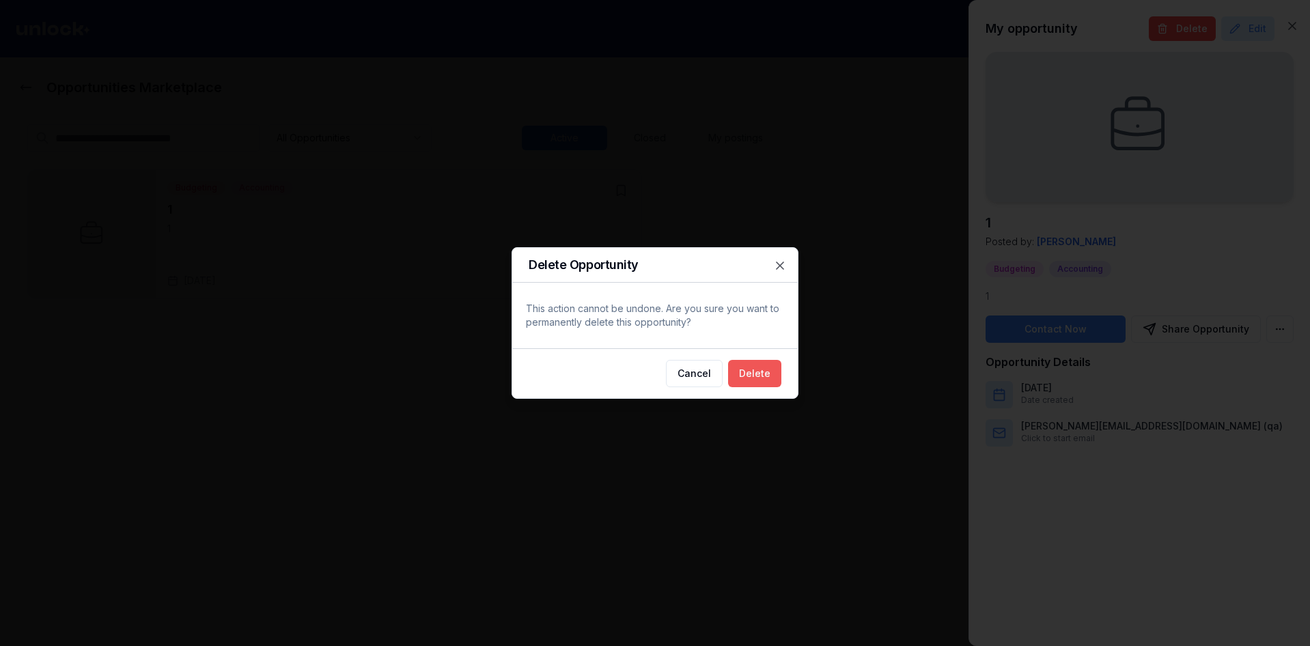
click at [759, 370] on button "Delete" at bounding box center [754, 373] width 53 height 27
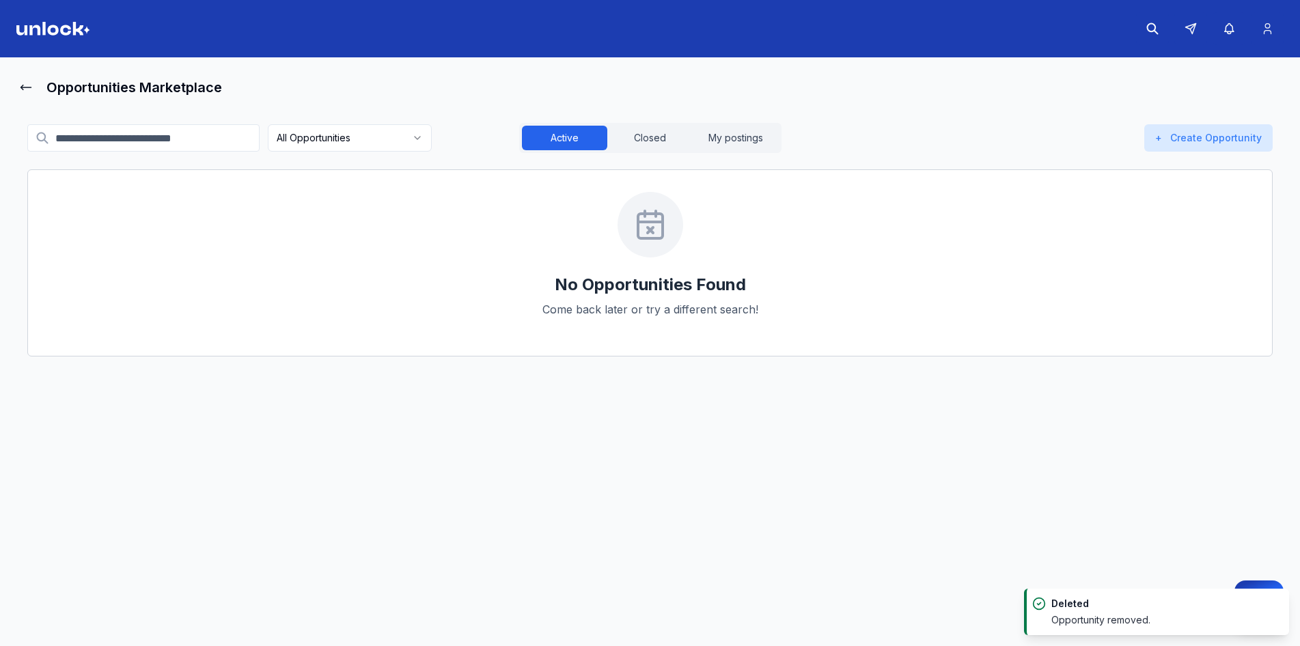
drag, startPoint x: 936, startPoint y: 316, endPoint x: 953, endPoint y: 391, distance: 77.0
click at [936, 316] on div "No Opportunities Found Come back later or try a different search!" at bounding box center [649, 262] width 1245 height 187
drag, startPoint x: 824, startPoint y: 571, endPoint x: 829, endPoint y: 600, distance: 29.2
click at [824, 583] on main "Opportunities Marketplace All Opportunities Active Closed My postings + Create …" at bounding box center [650, 354] width 1300 height 594
click at [674, 150] on button "Closed" at bounding box center [649, 138] width 85 height 25
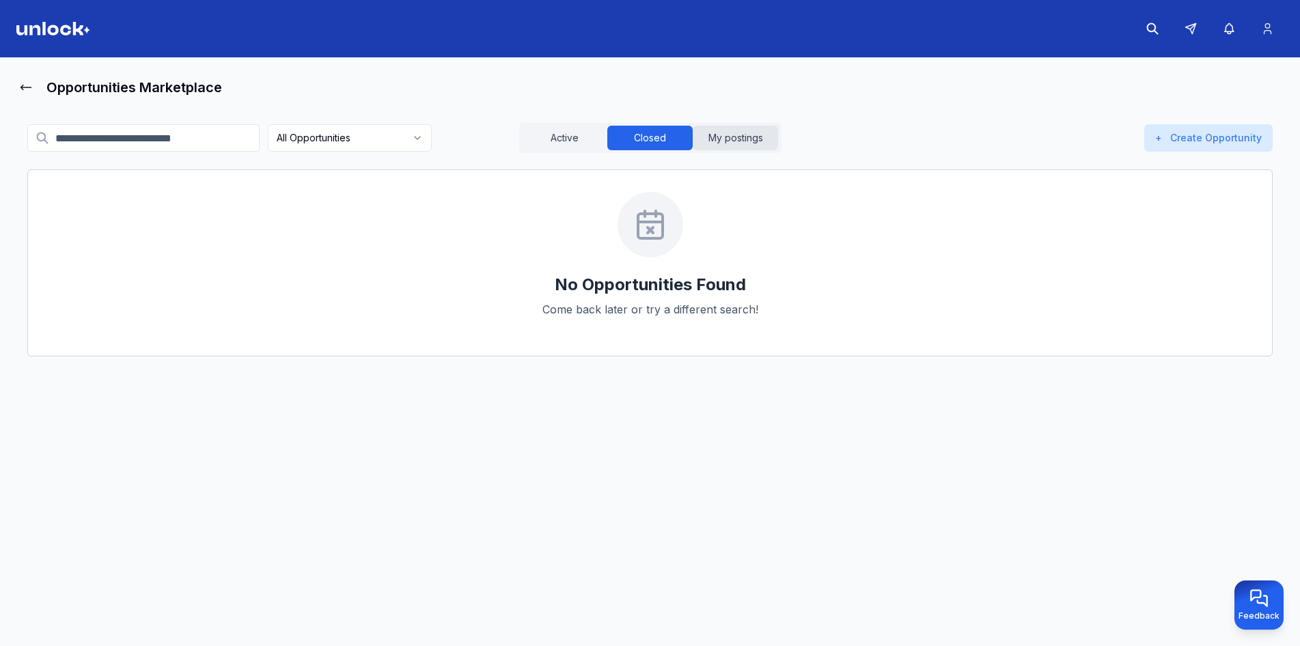
click at [749, 145] on button "My postings" at bounding box center [735, 138] width 85 height 25
drag, startPoint x: 613, startPoint y: 142, endPoint x: 583, endPoint y: 135, distance: 31.6
click at [612, 142] on button "Closed" at bounding box center [649, 138] width 85 height 25
click at [583, 136] on button "Active" at bounding box center [564, 138] width 85 height 25
click at [1260, 35] on icon at bounding box center [1267, 29] width 14 height 14
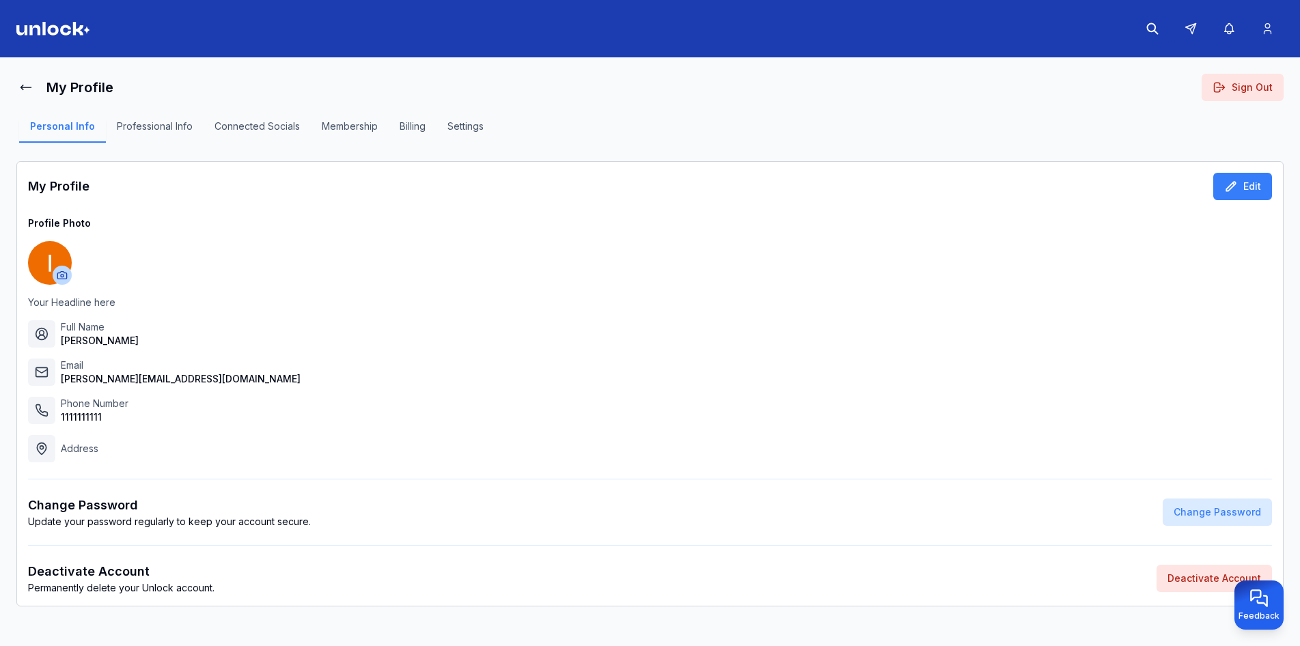
click at [45, 27] on img at bounding box center [53, 29] width 74 height 14
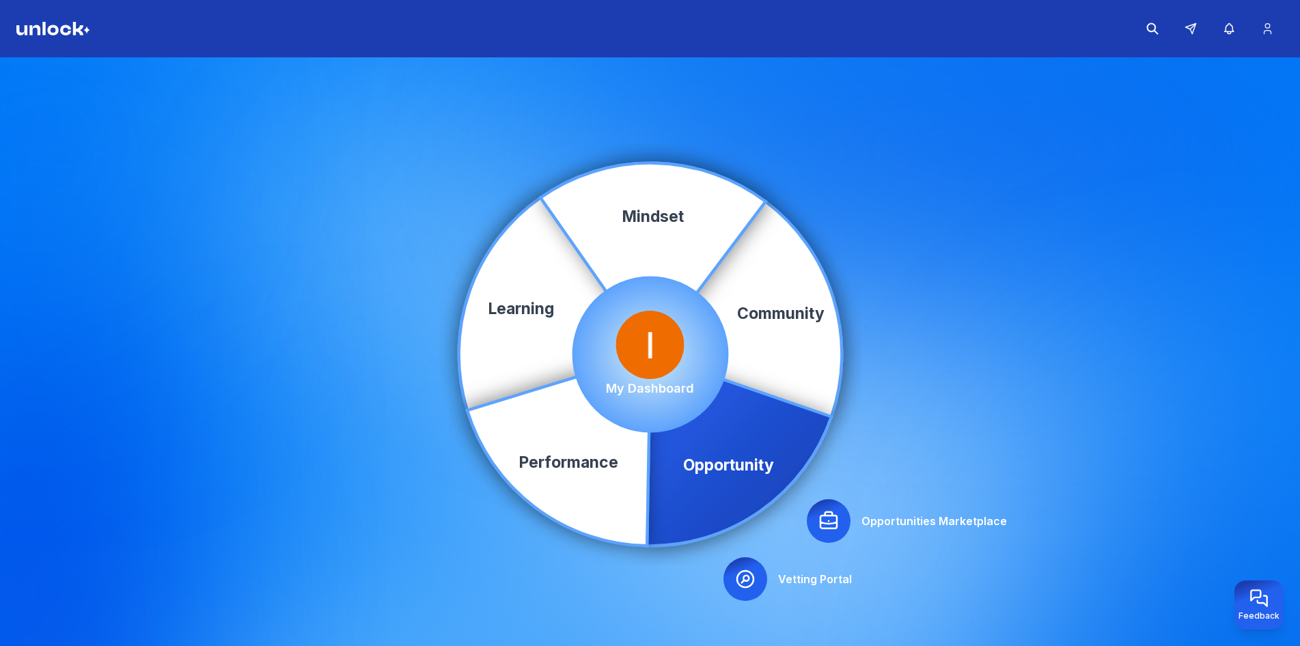
click at [663, 382] on p "My Dashboard" at bounding box center [650, 388] width 88 height 19
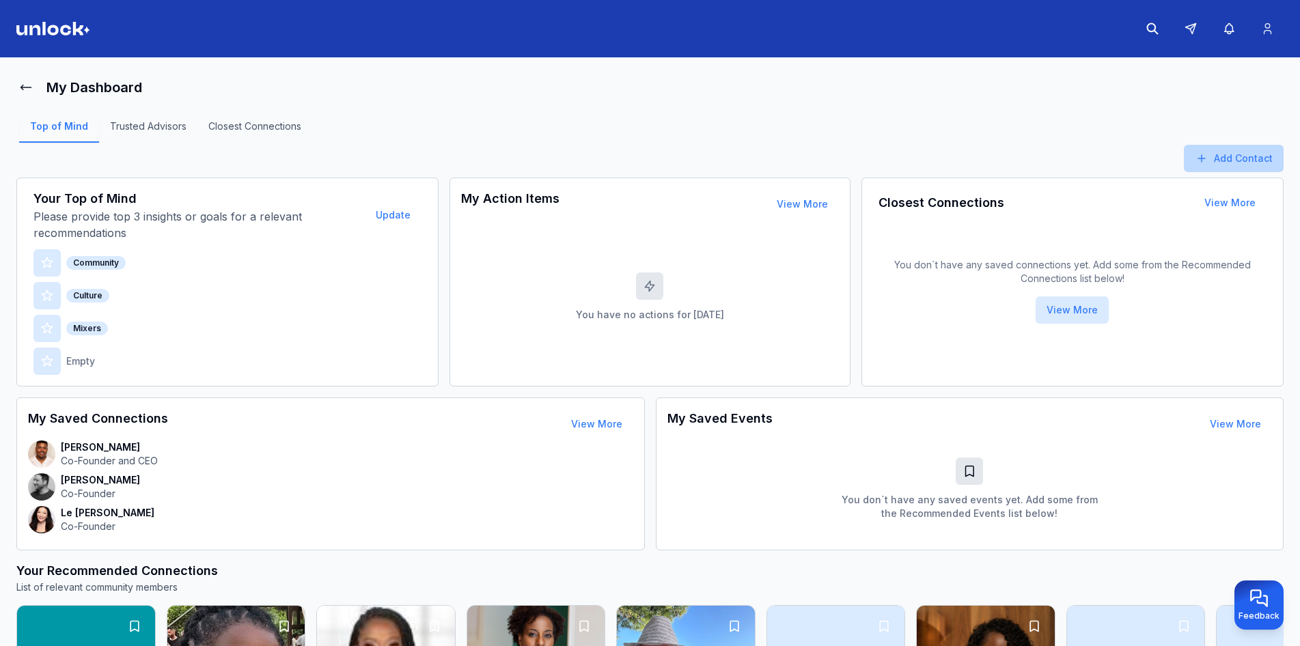
click at [1209, 152] on button "Add Contact" at bounding box center [1234, 158] width 100 height 27
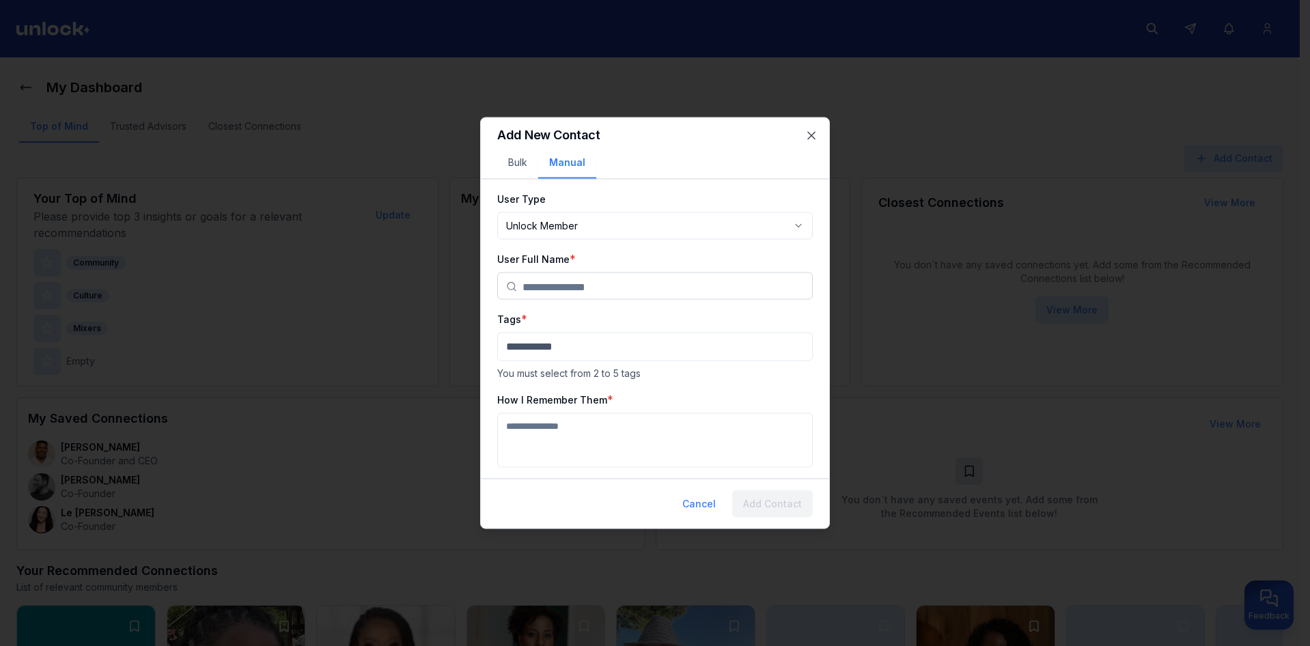
click at [529, 220] on body "My Dashboard Top of Mind Trusted Advisors Closest Connections Add Contact Your …" at bounding box center [650, 323] width 1300 height 646
select select "********"
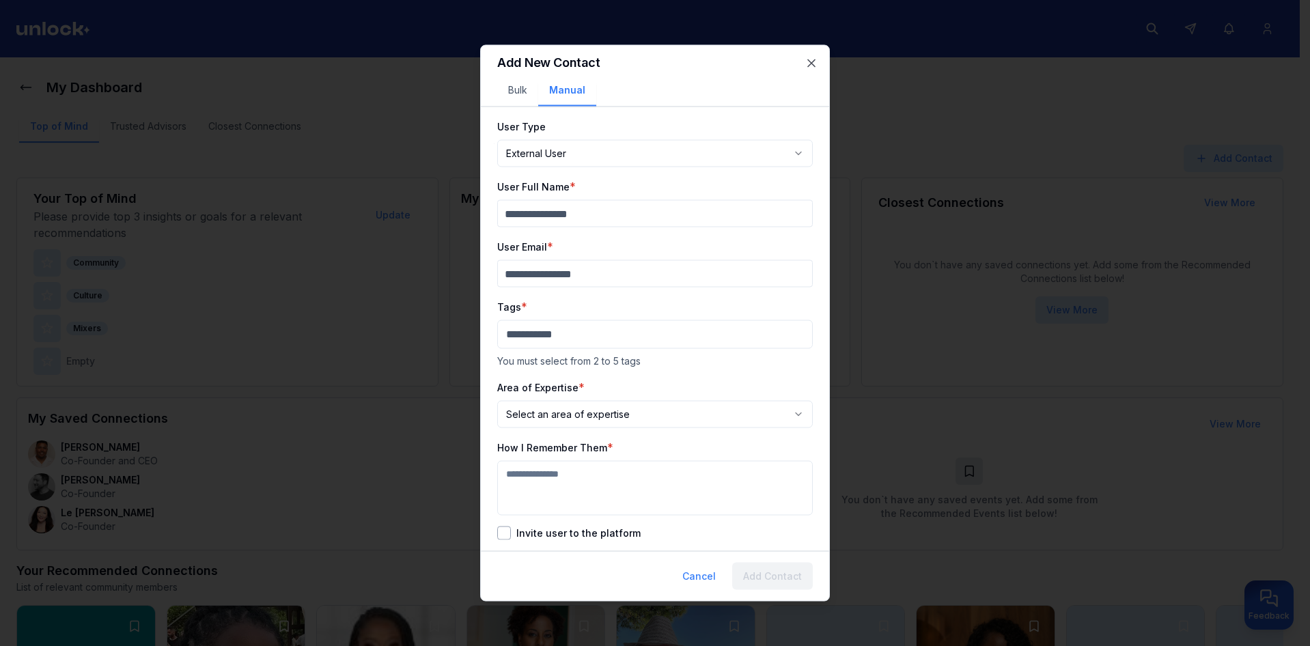
click at [575, 225] on input "User Full Name" at bounding box center [655, 213] width 316 height 27
click at [578, 216] on input "User Full Name" at bounding box center [655, 213] width 316 height 27
click at [579, 217] on input "User Full Name" at bounding box center [655, 213] width 316 height 27
paste input "**********"
click at [568, 216] on input "**********" at bounding box center [655, 213] width 316 height 27
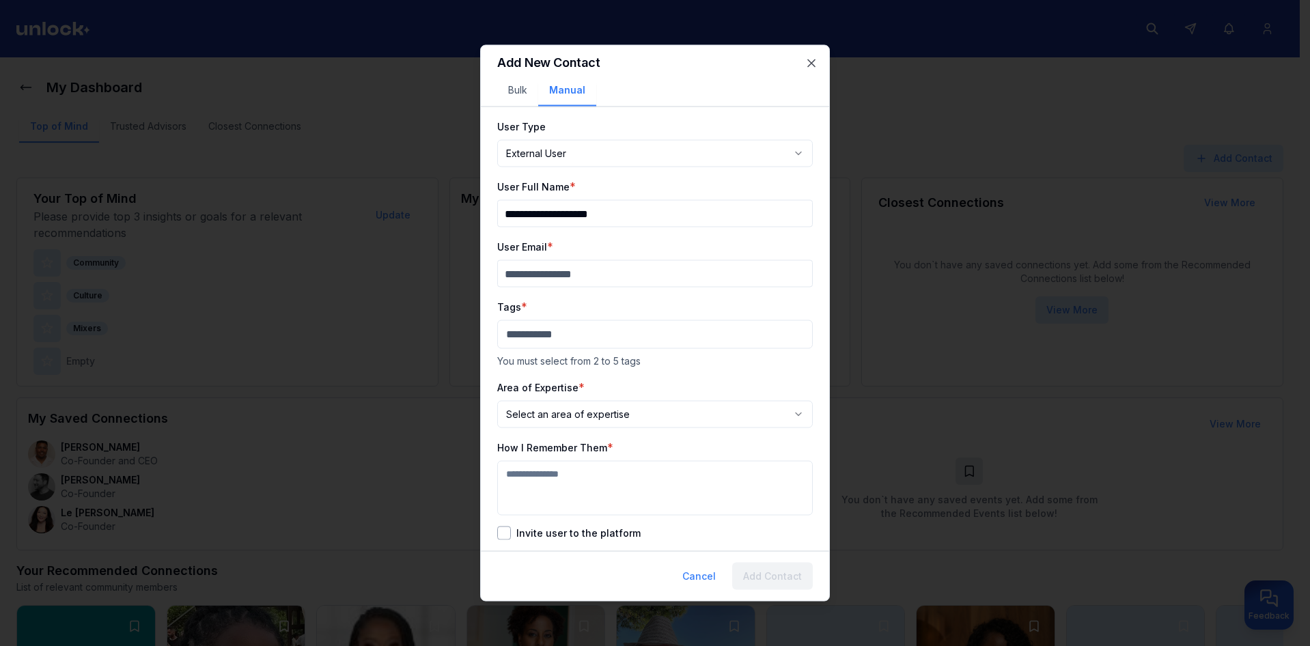
click at [574, 217] on input "**********" at bounding box center [655, 213] width 316 height 27
type input "**********"
click at [561, 270] on input "User Email" at bounding box center [655, 273] width 316 height 27
click at [581, 277] on input "**********" at bounding box center [655, 273] width 316 height 27
click at [570, 275] on input "**********" at bounding box center [655, 273] width 316 height 27
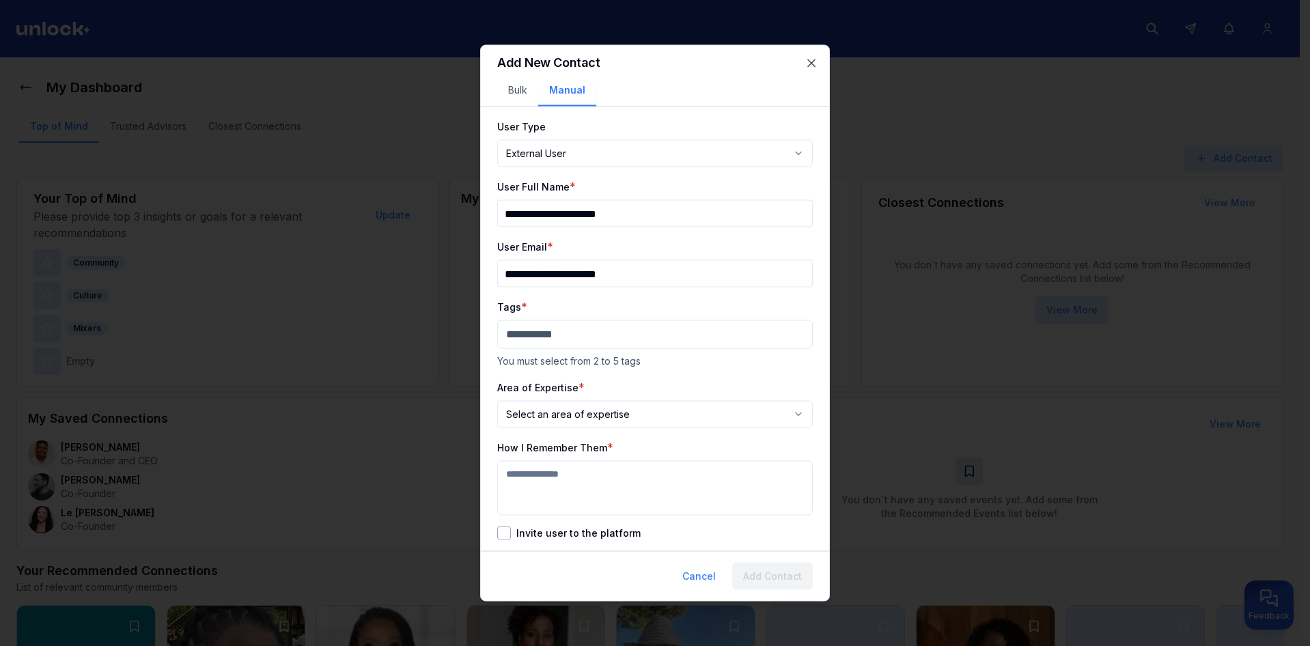
type input "**********"
drag, startPoint x: 587, startPoint y: 229, endPoint x: 853, endPoint y: 259, distance: 268.0
click at [854, 259] on body "My Dashboard Top of Mind Trusted Advisors Closest Connections Add Contact Your …" at bounding box center [650, 323] width 1300 height 646
type input "*********"
click at [593, 151] on body "My Dashboard Top of Mind Trusted Advisors Closest Connections Add Contact Your …" at bounding box center [650, 323] width 1300 height 646
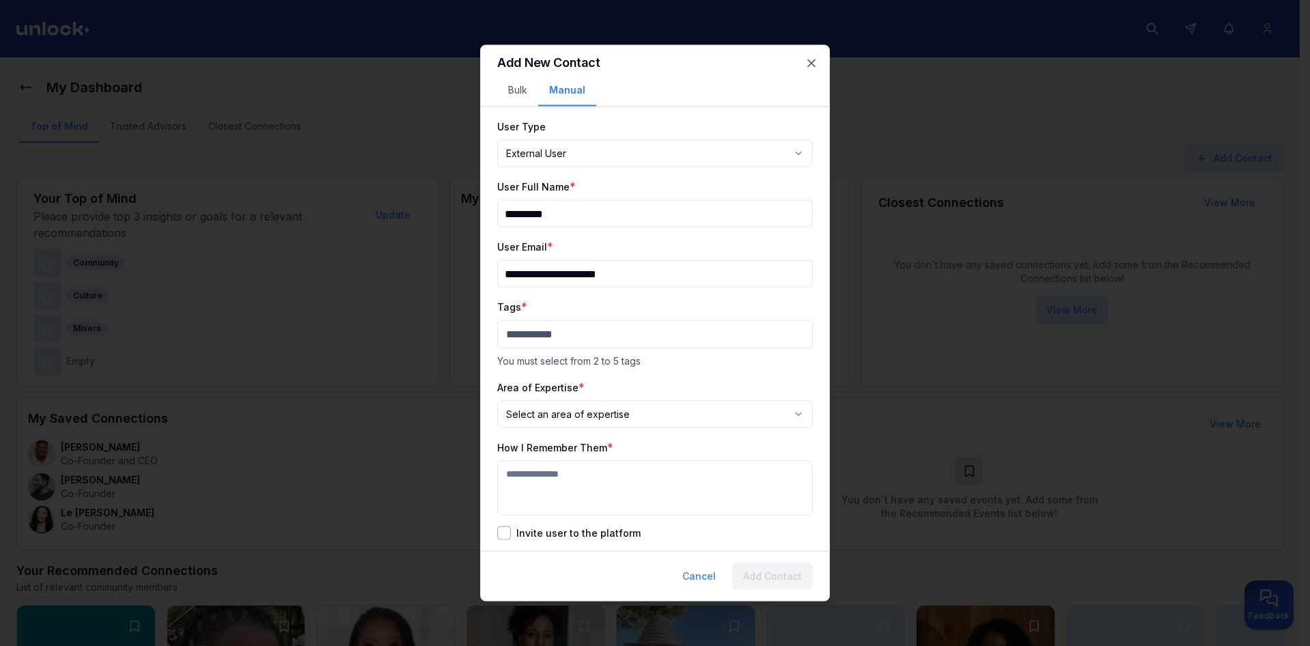
click at [574, 319] on div "Tags * You must select from 2 to 5 tags" at bounding box center [655, 333] width 316 height 70
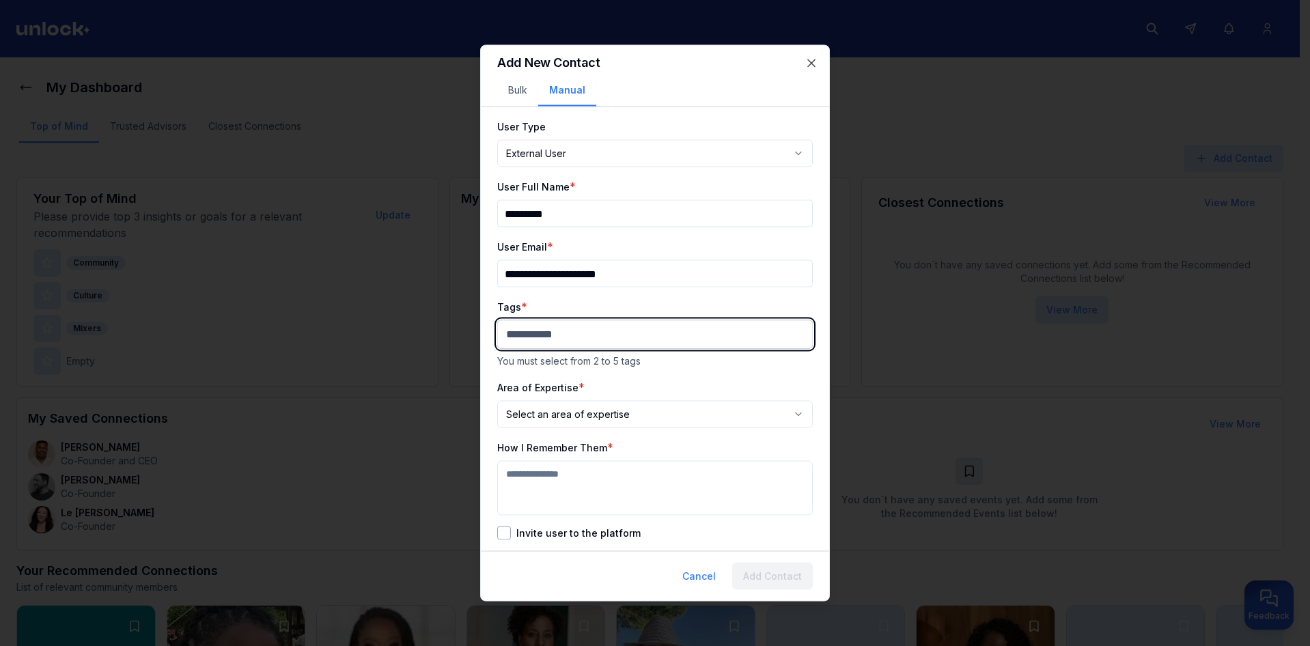
click at [575, 342] on body "My Dashboard Top of Mind Trusted Advisors Closest Connections Add Contact Your …" at bounding box center [650, 323] width 1300 height 646
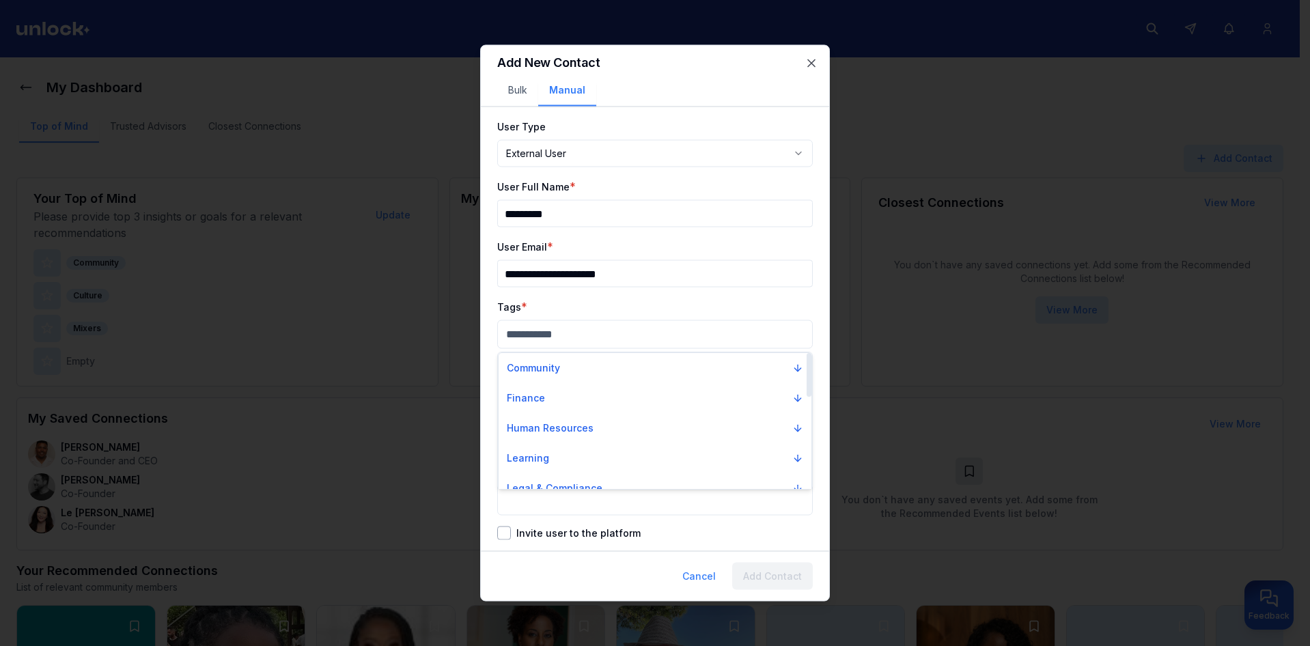
click at [569, 382] on div "Community" at bounding box center [655, 368] width 313 height 30
drag, startPoint x: 575, startPoint y: 365, endPoint x: 572, endPoint y: 378, distance: 13.4
click at [574, 367] on button "Community" at bounding box center [654, 368] width 307 height 25
click at [580, 395] on div "Community" at bounding box center [654, 391] width 307 height 22
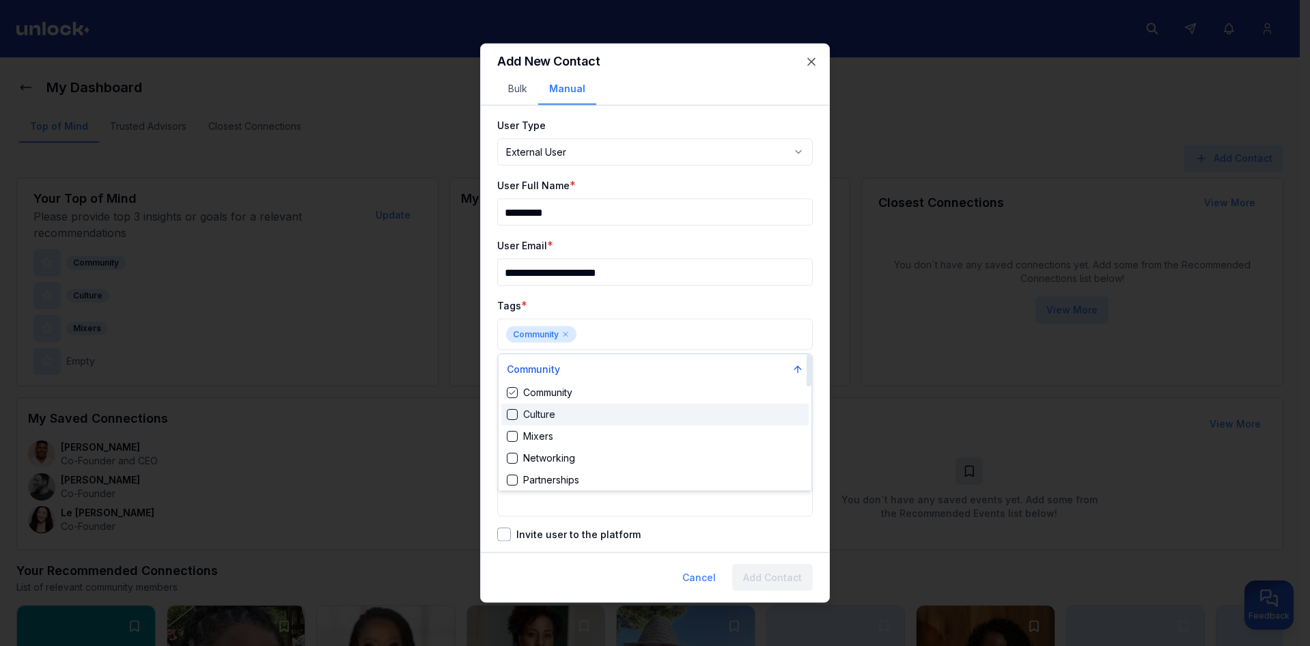
click at [578, 409] on div "Culture" at bounding box center [654, 415] width 307 height 22
click at [696, 285] on div at bounding box center [655, 323] width 1310 height 646
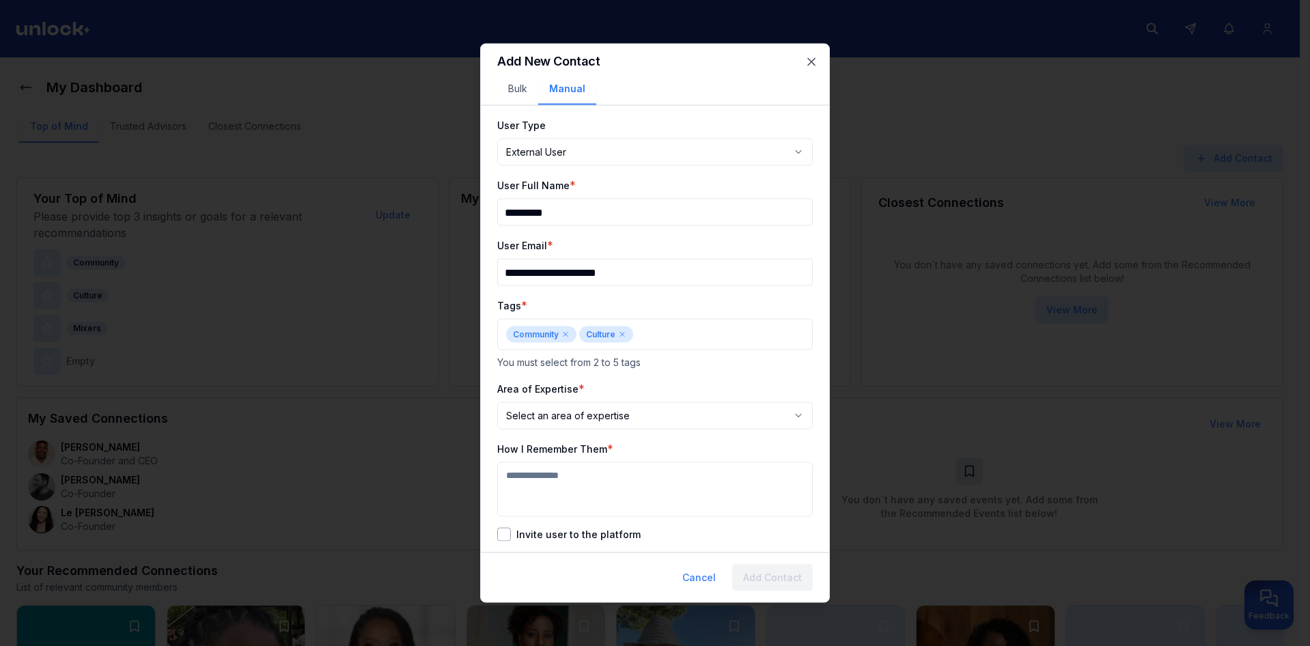
click at [611, 404] on body "My Dashboard Top of Mind Trusted Advisors Closest Connections Add Contact Your …" at bounding box center [650, 323] width 1300 height 646
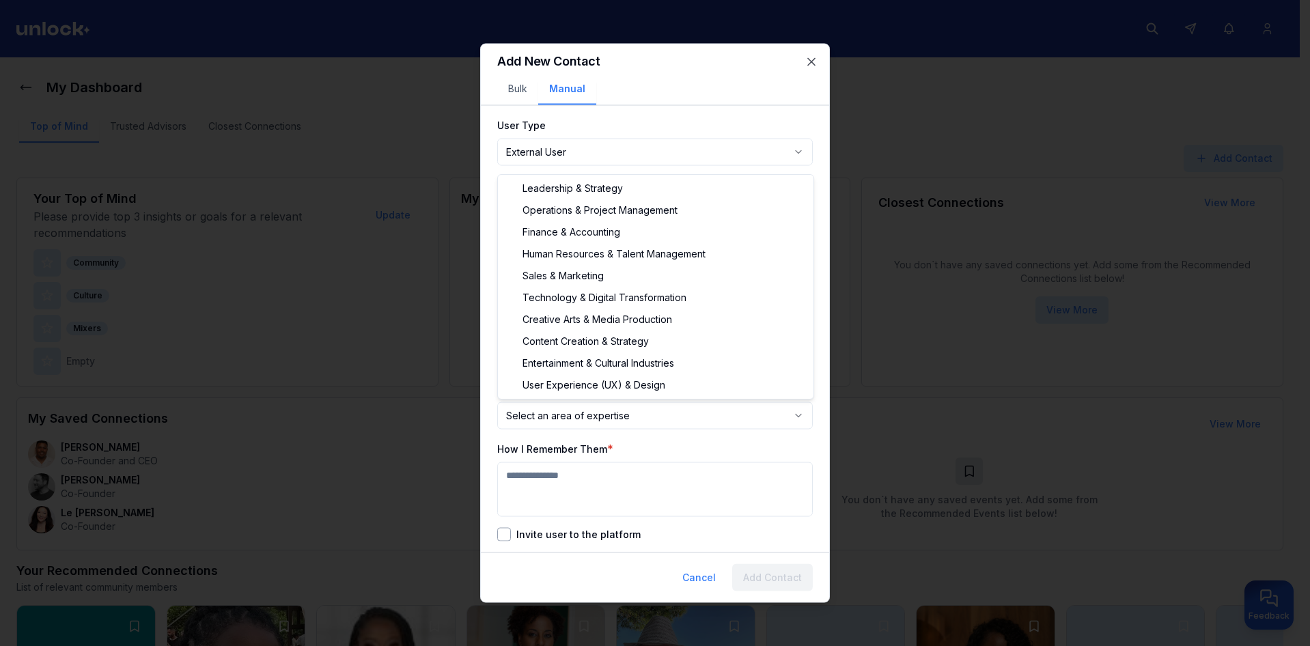
select select "**********"
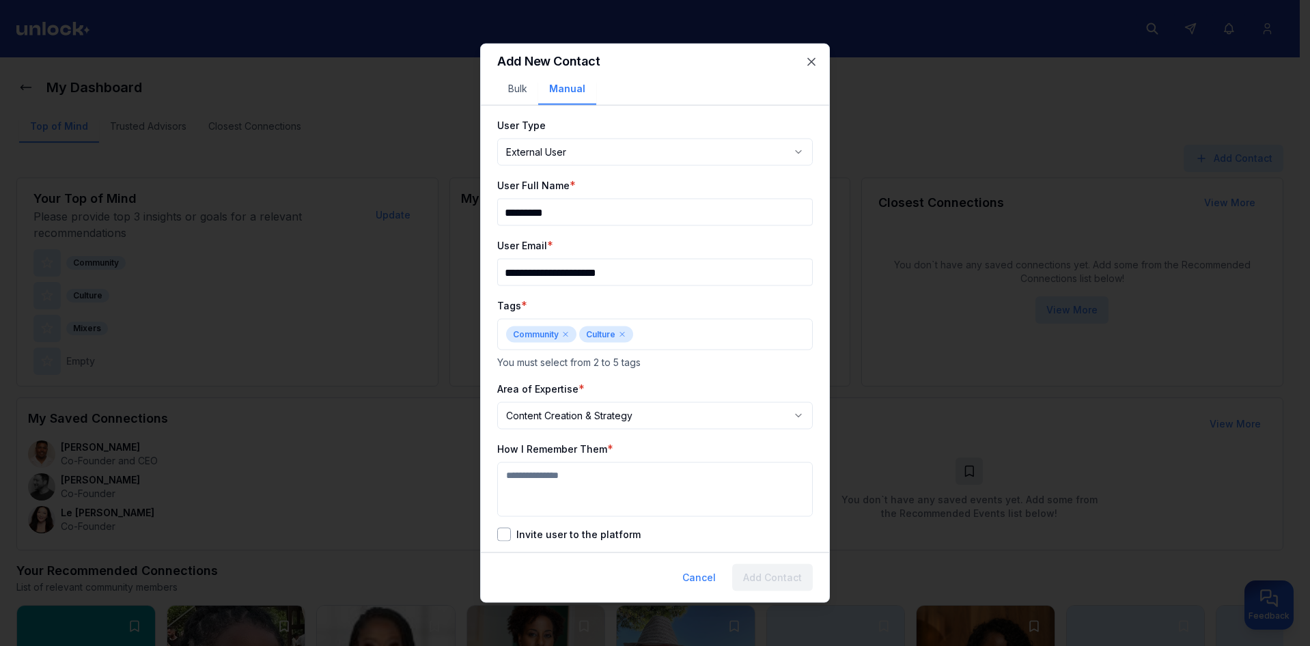
click at [581, 479] on textarea "How I Remember Them" at bounding box center [655, 489] width 316 height 55
type textarea "**"
click at [507, 536] on button "Invite user to the platform" at bounding box center [504, 535] width 14 height 14
click at [800, 576] on button "Add Contact" at bounding box center [772, 577] width 81 height 27
select select "********"
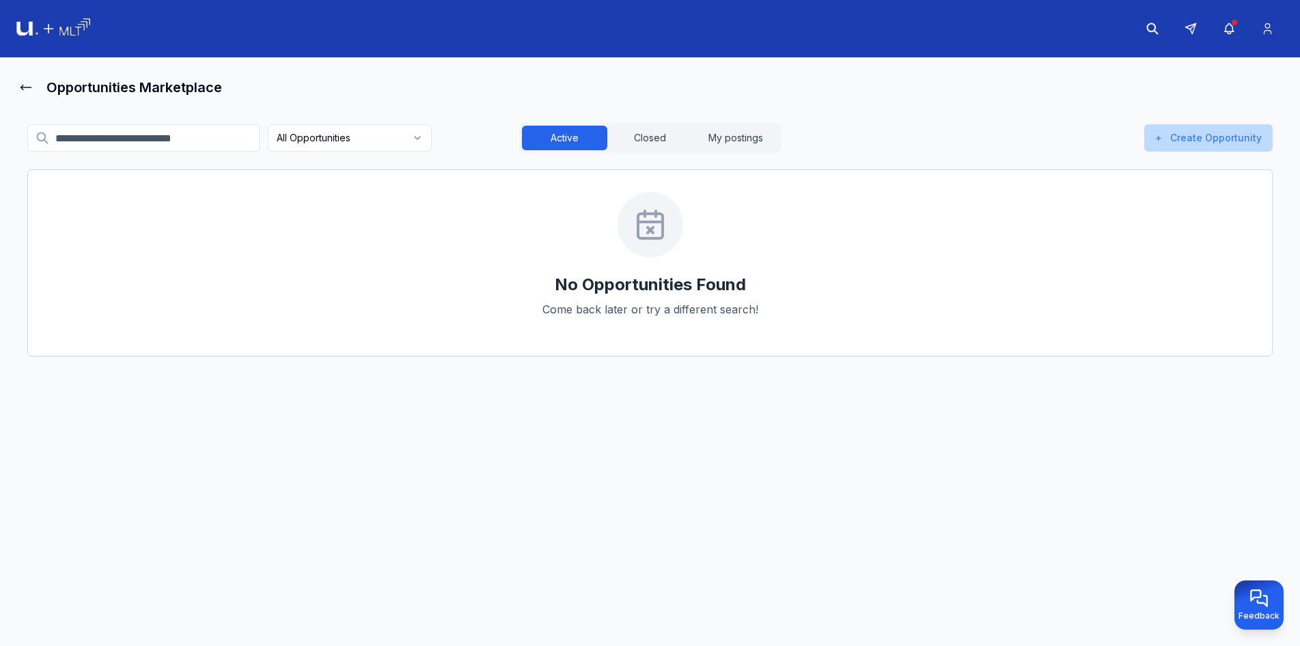
click at [1259, 145] on button "+ Create Opportunity" at bounding box center [1208, 137] width 128 height 27
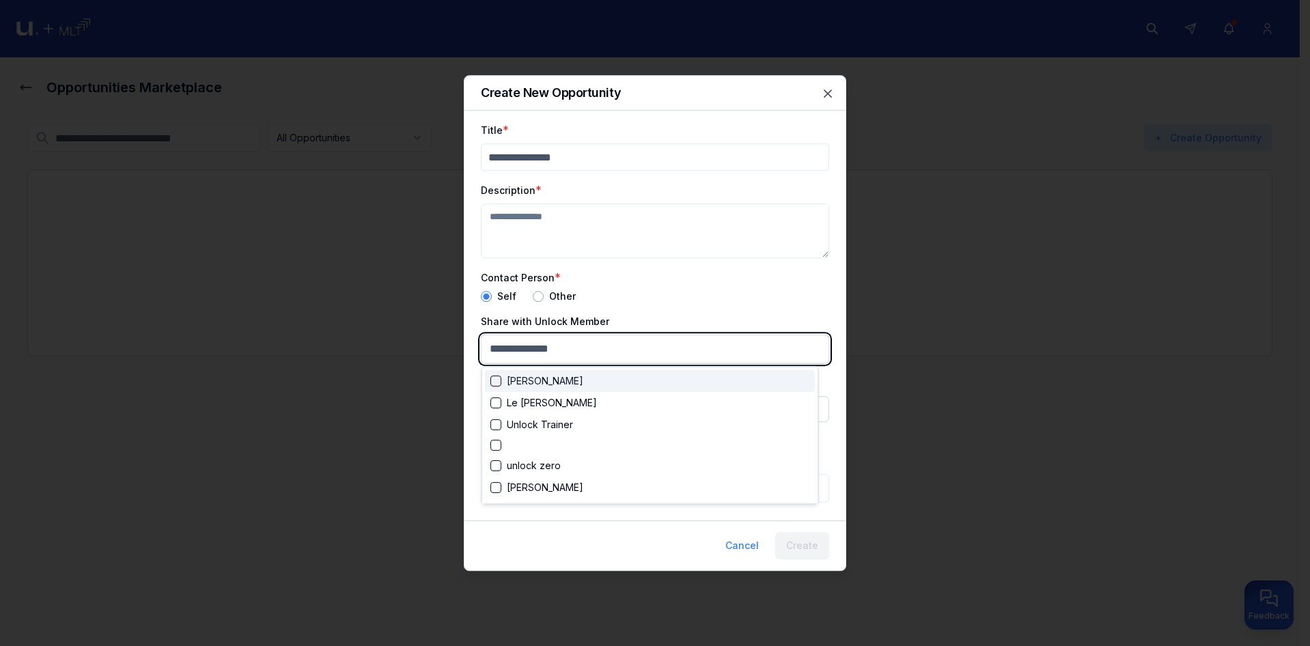
click at [632, 347] on body "Opportunities Marketplace All Opportunities Active Closed My postings + Create …" at bounding box center [650, 323] width 1300 height 646
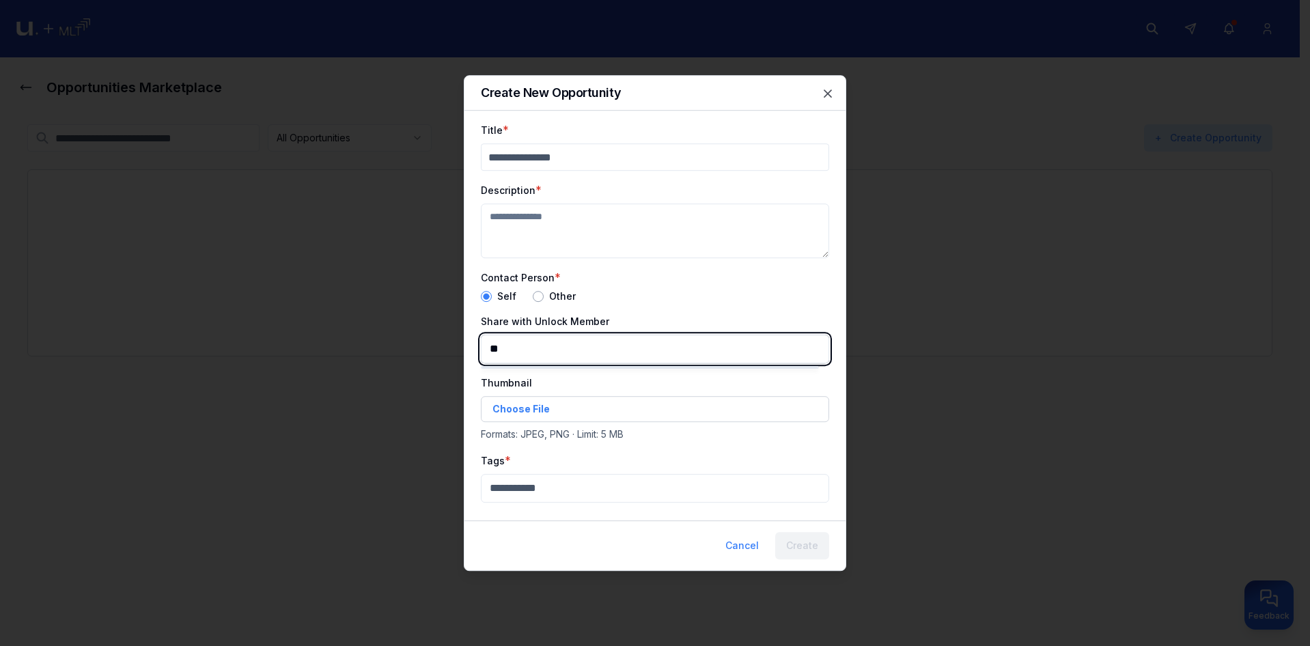
type input "*"
type input "***"
click at [547, 399] on div "[PERSON_NAME]" at bounding box center [536, 403] width 93 height 14
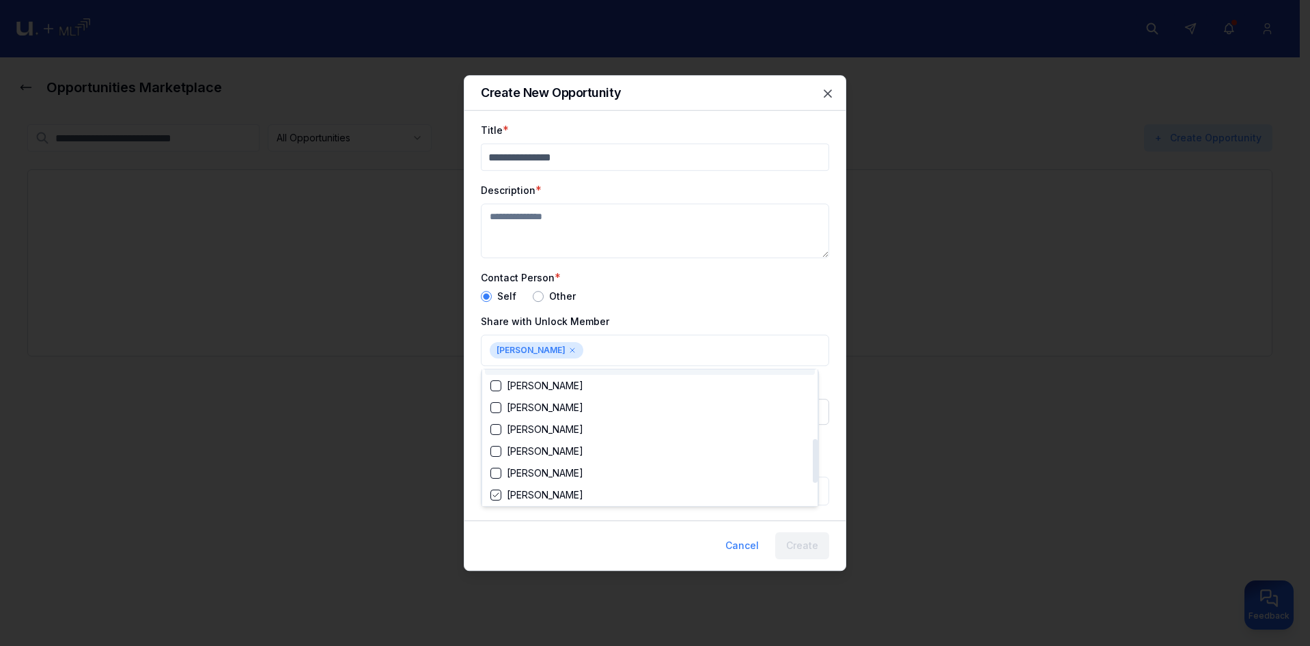
click at [540, 241] on div at bounding box center [655, 323] width 1310 height 646
click at [543, 238] on textarea "Description" at bounding box center [655, 231] width 348 height 55
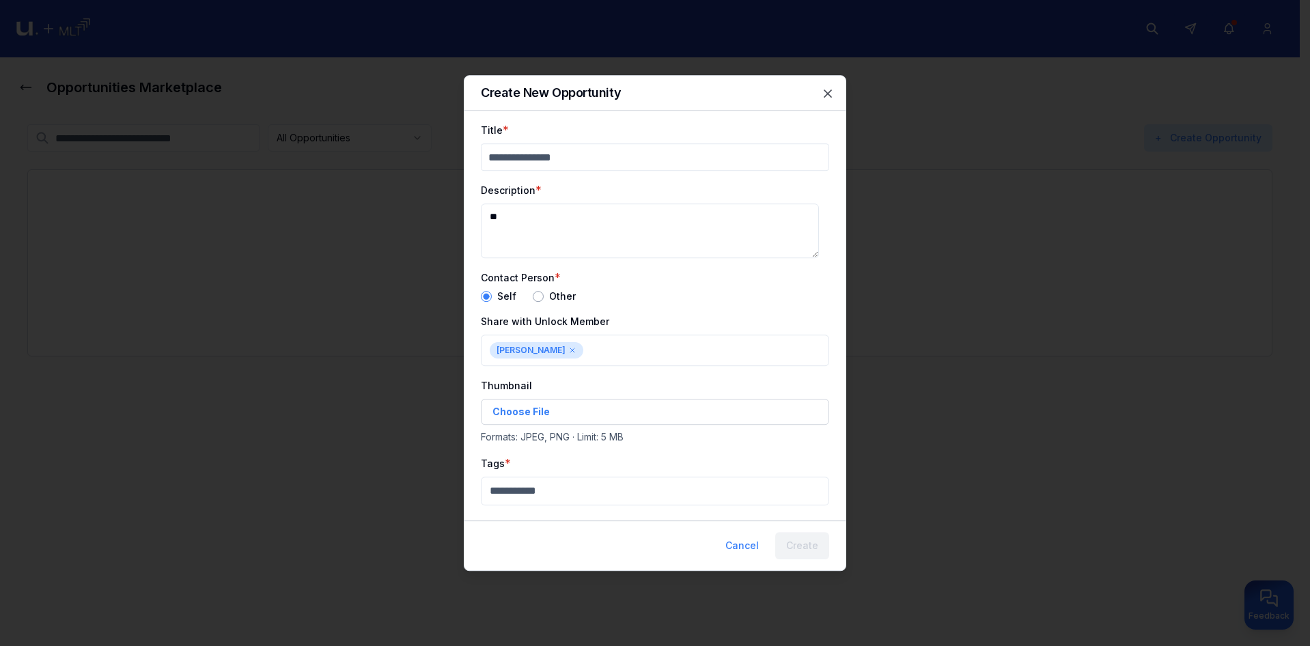
type textarea "**"
click at [564, 154] on input "Title" at bounding box center [655, 156] width 348 height 27
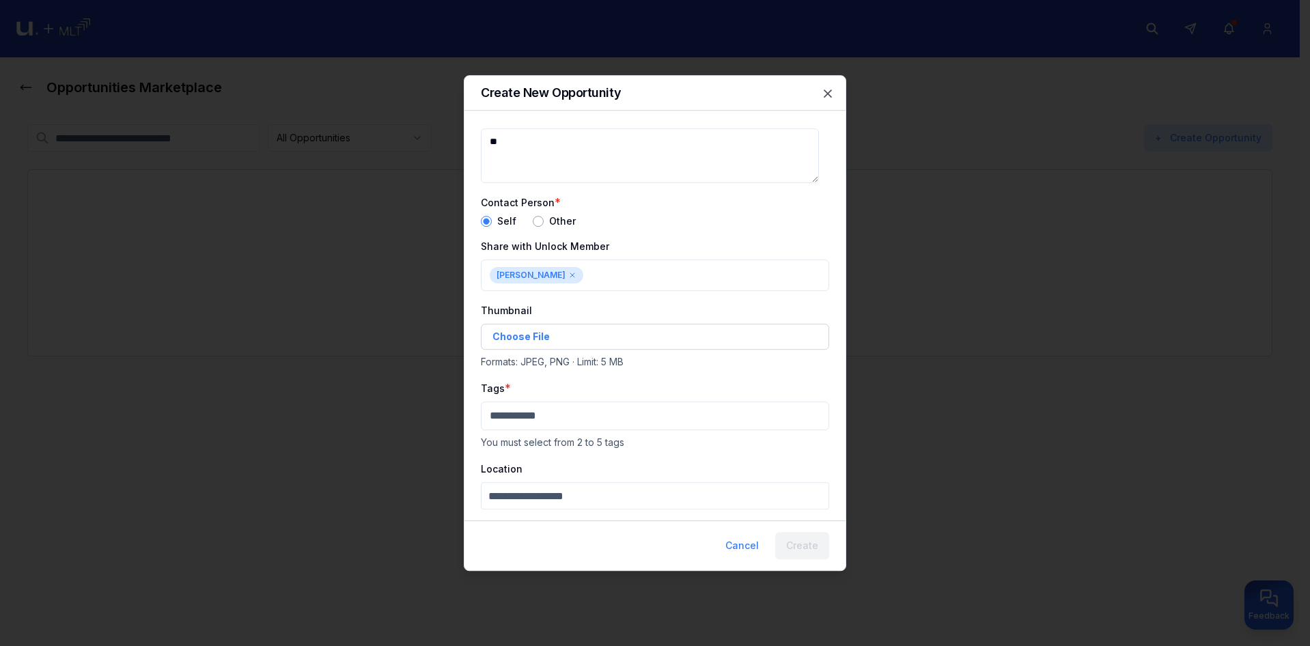
scroll to position [135, 0]
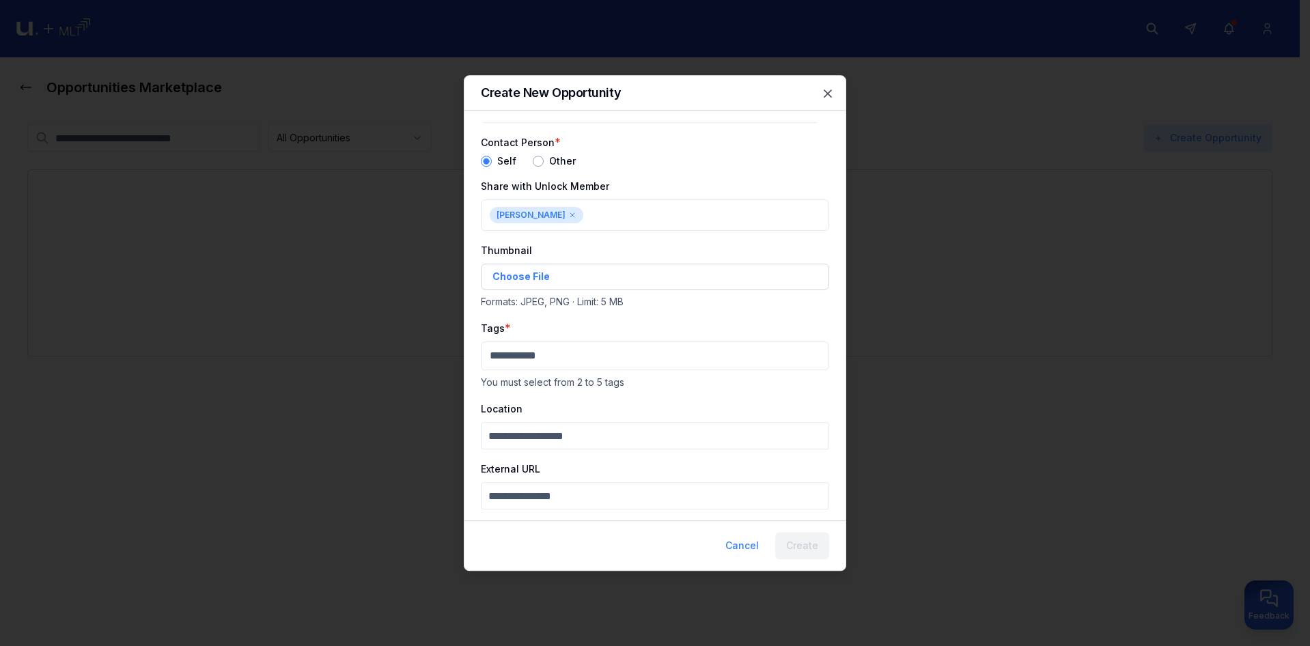
type input "**"
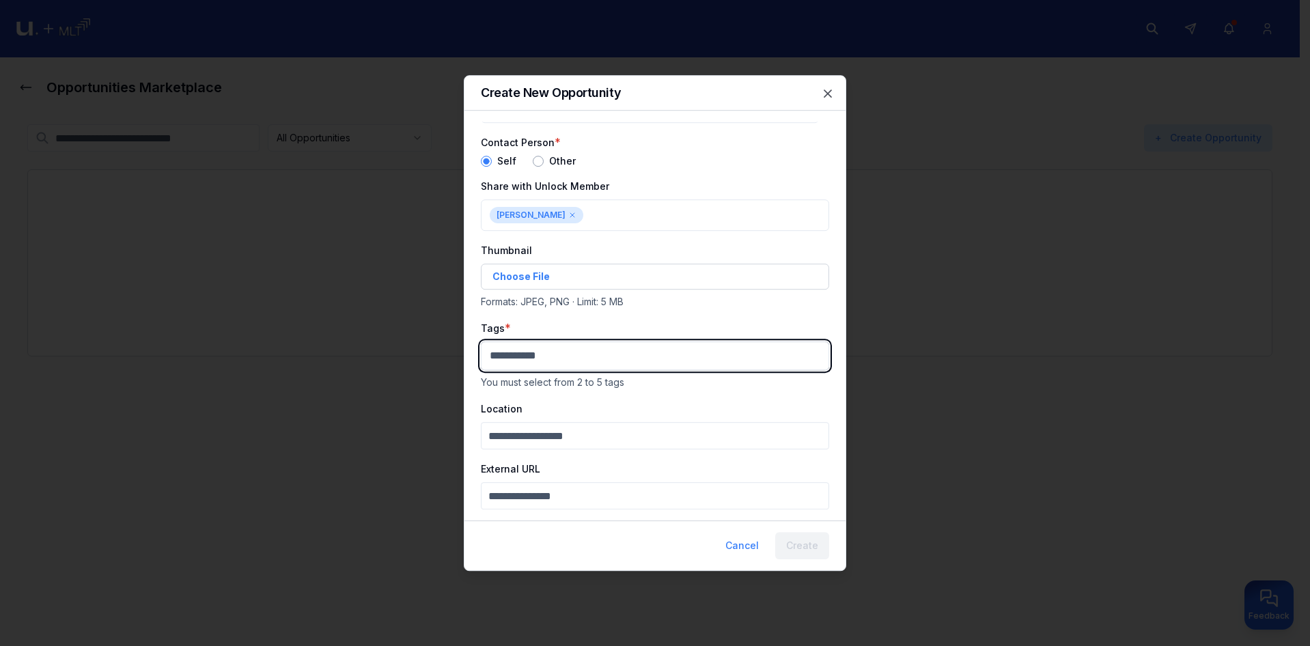
click at [538, 347] on body "Opportunities Marketplace All Opportunities Active Closed My postings + Create …" at bounding box center [650, 323] width 1300 height 646
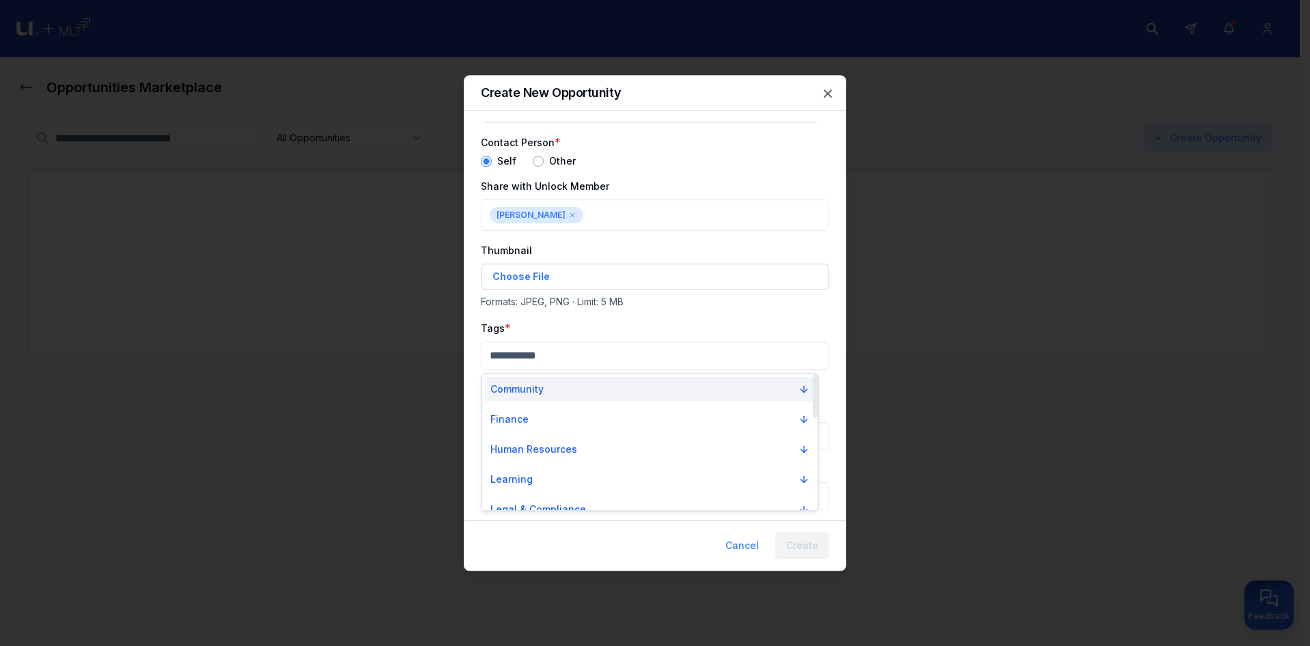
drag, startPoint x: 534, startPoint y: 376, endPoint x: 537, endPoint y: 391, distance: 14.7
click at [535, 378] on div "Community" at bounding box center [649, 389] width 335 height 30
click at [540, 394] on p "Community" at bounding box center [516, 389] width 53 height 14
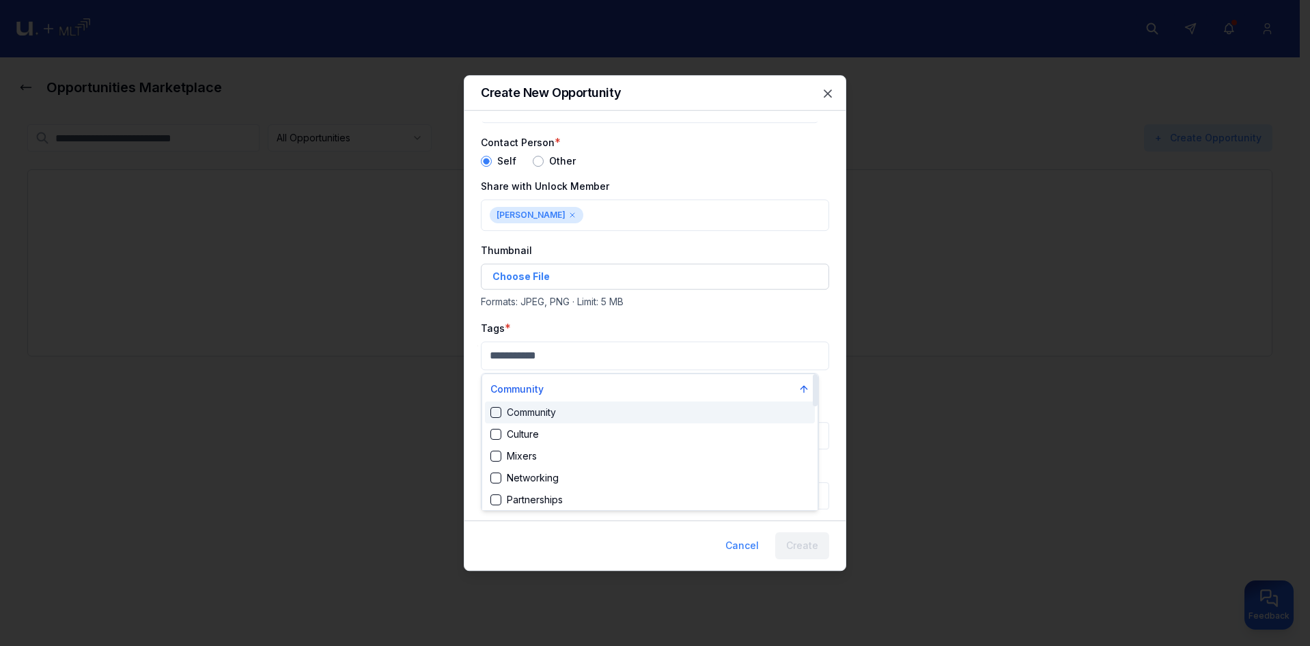
click at [544, 417] on div "Community" at bounding box center [523, 413] width 66 height 14
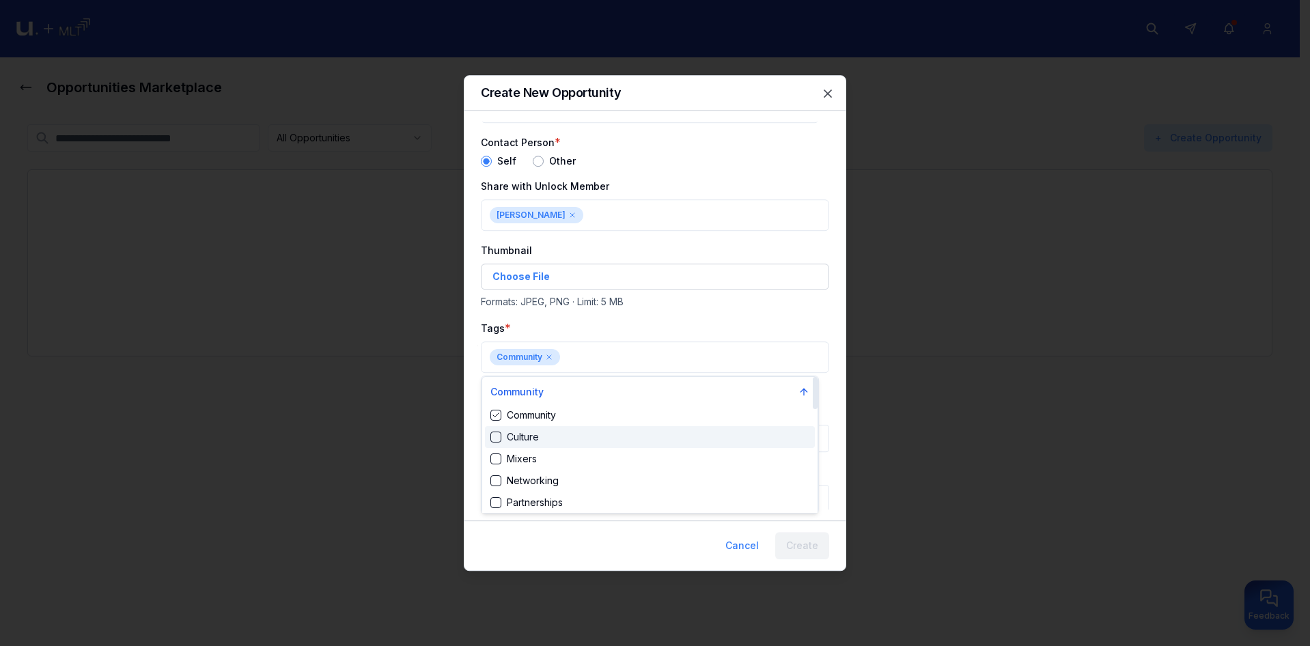
click at [552, 441] on div "Culture" at bounding box center [650, 437] width 330 height 22
click at [657, 335] on div at bounding box center [655, 323] width 1310 height 646
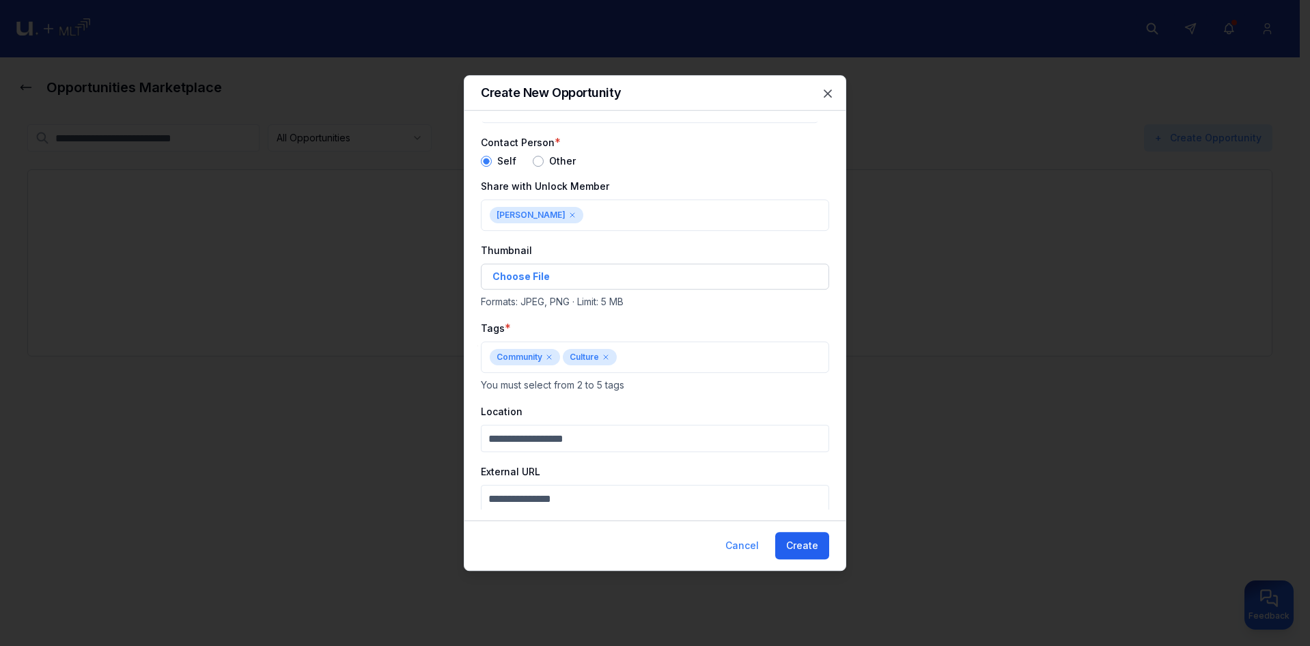
click at [817, 550] on button "Create" at bounding box center [802, 545] width 54 height 27
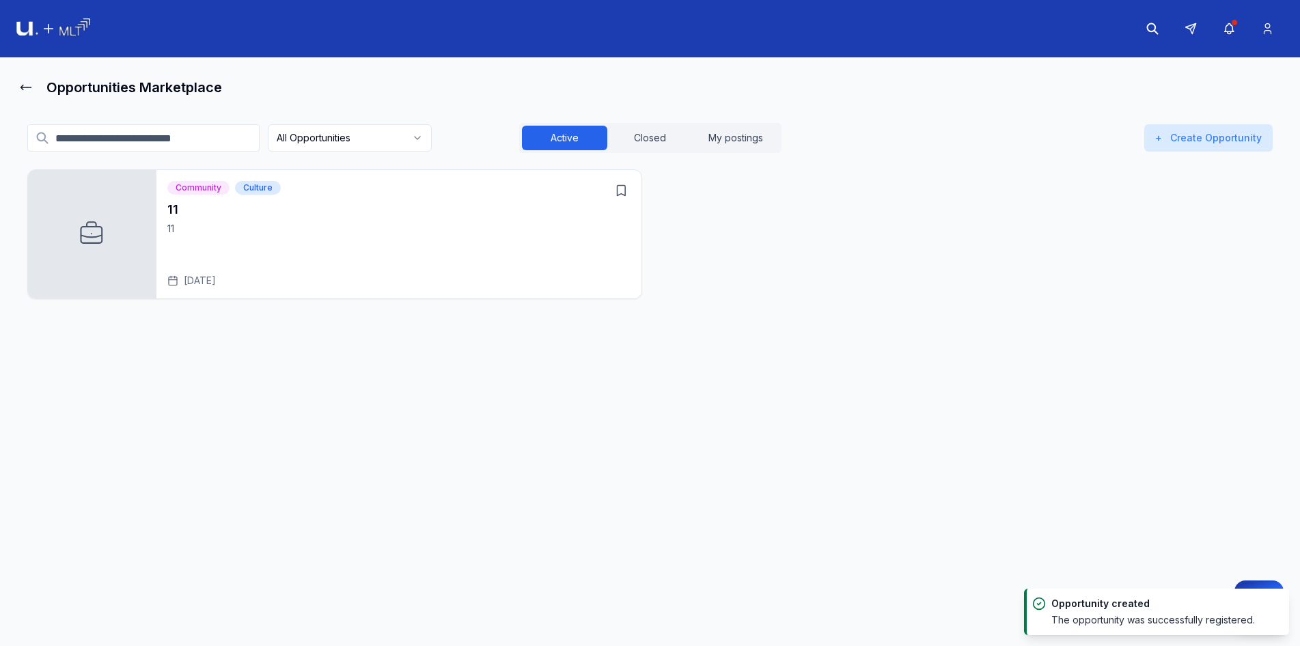
click at [361, 218] on h3 "11" at bounding box center [398, 209] width 463 height 19
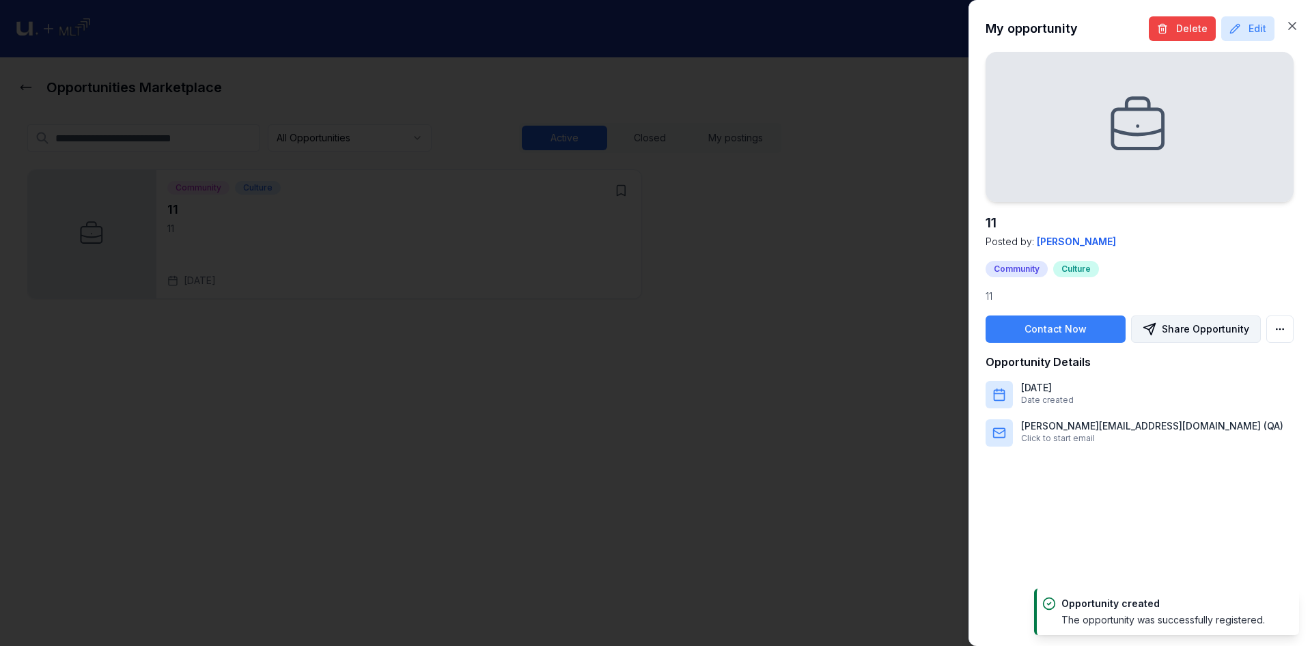
click at [1173, 321] on button "Share Opportunity" at bounding box center [1196, 329] width 130 height 27
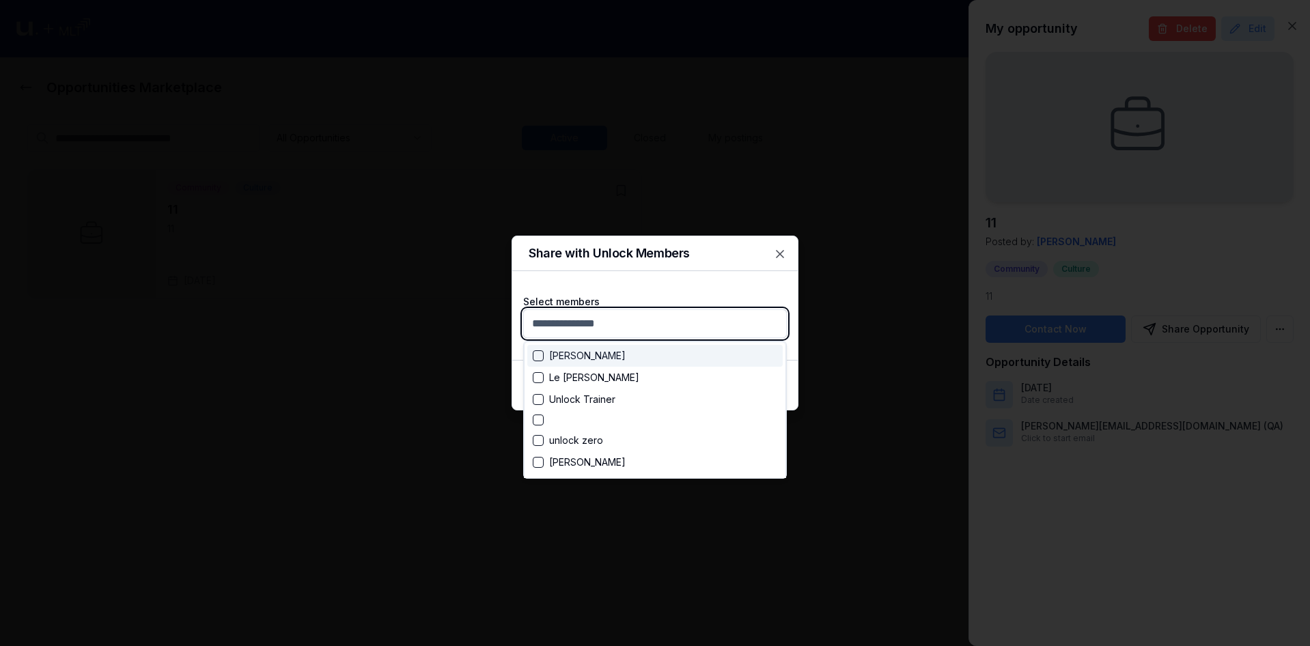
click at [701, 326] on body "Opportunities Marketplace All Opportunities Active Closed My postings + Create …" at bounding box center [650, 323] width 1300 height 646
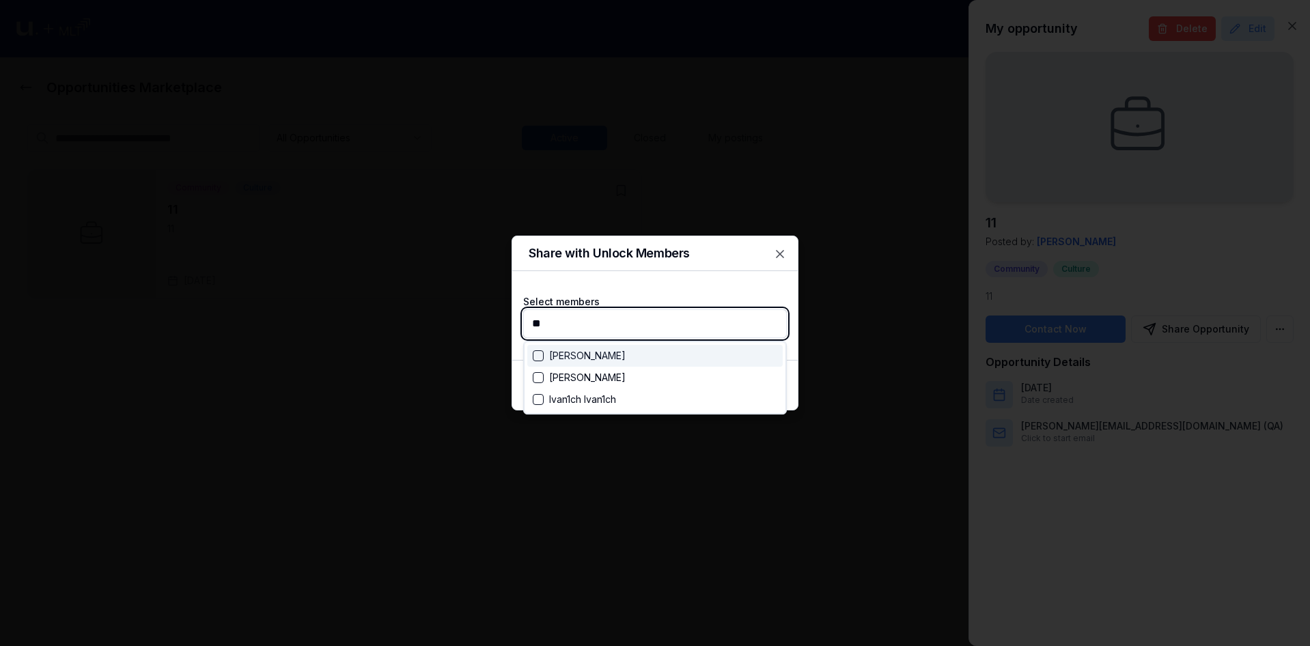
type input "***"
click at [640, 382] on div "[PERSON_NAME]" at bounding box center [654, 378] width 255 height 22
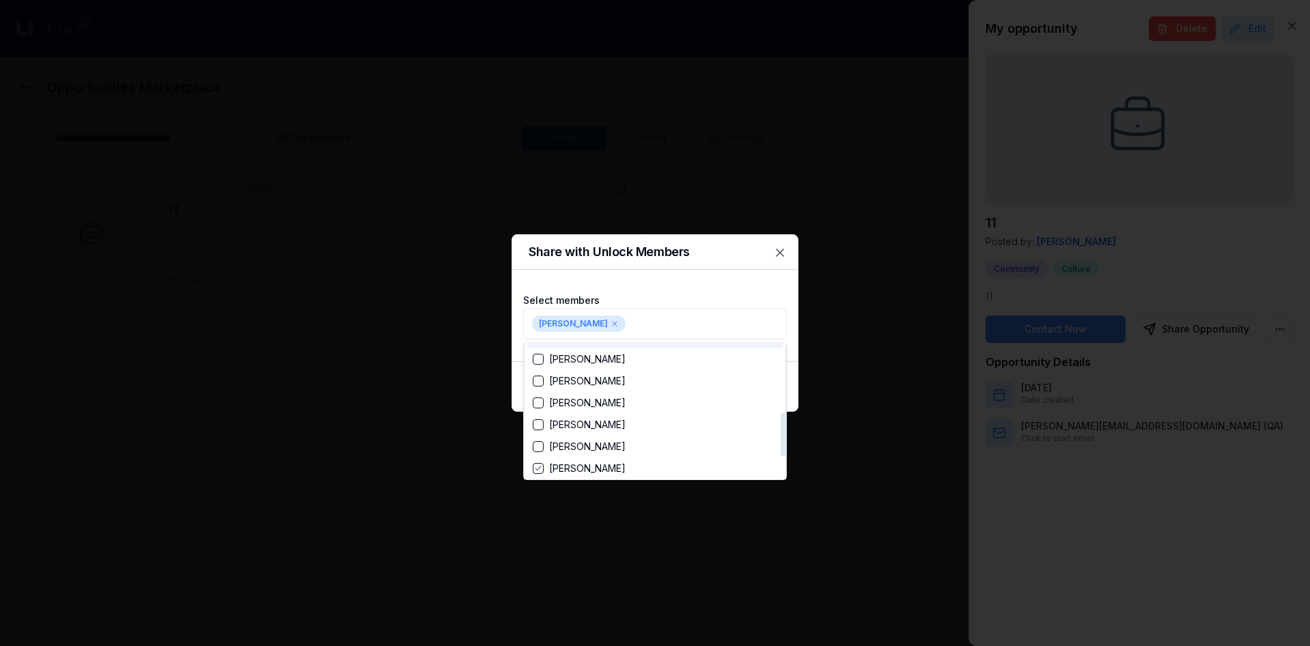
click at [709, 300] on div at bounding box center [655, 323] width 1310 height 646
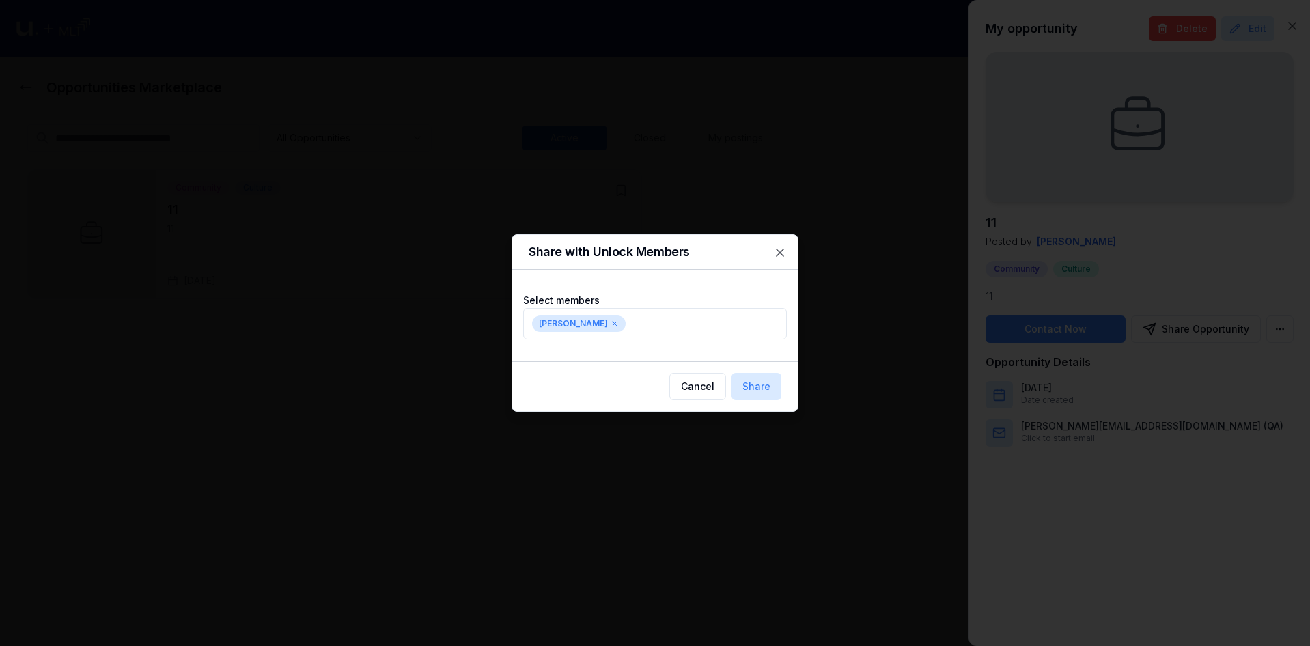
click at [763, 392] on button "Share" at bounding box center [756, 386] width 50 height 27
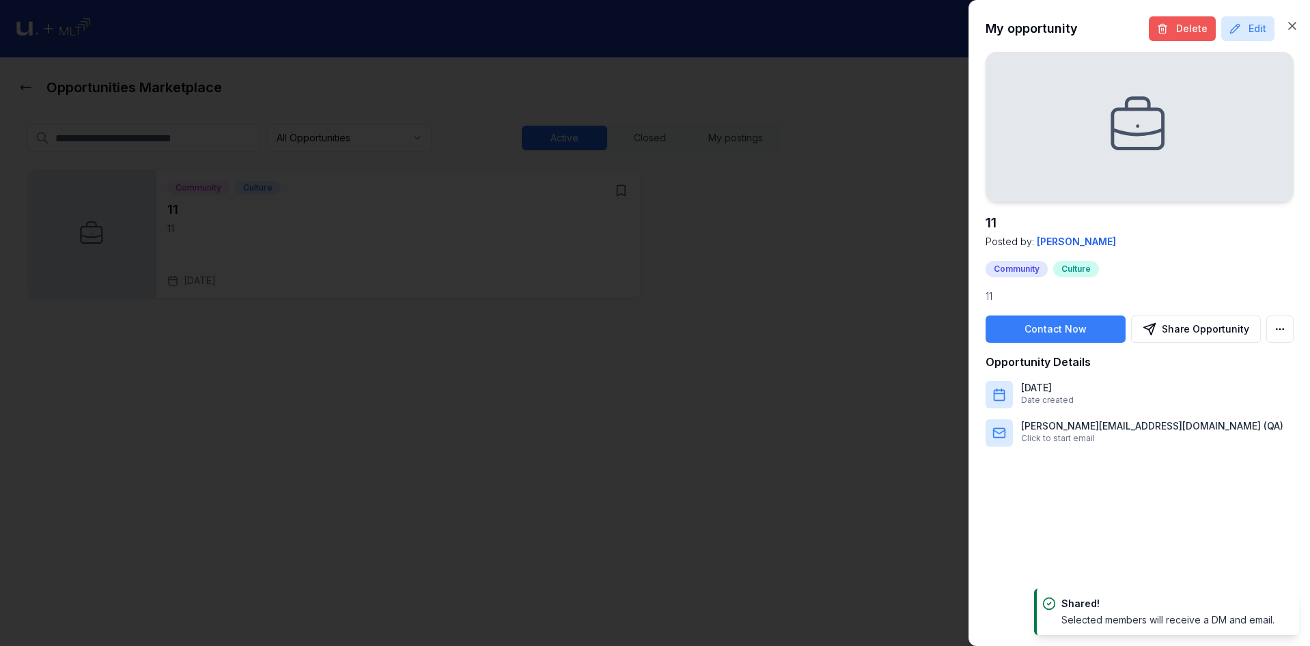
click at [1182, 17] on button "Delete" at bounding box center [1182, 28] width 67 height 25
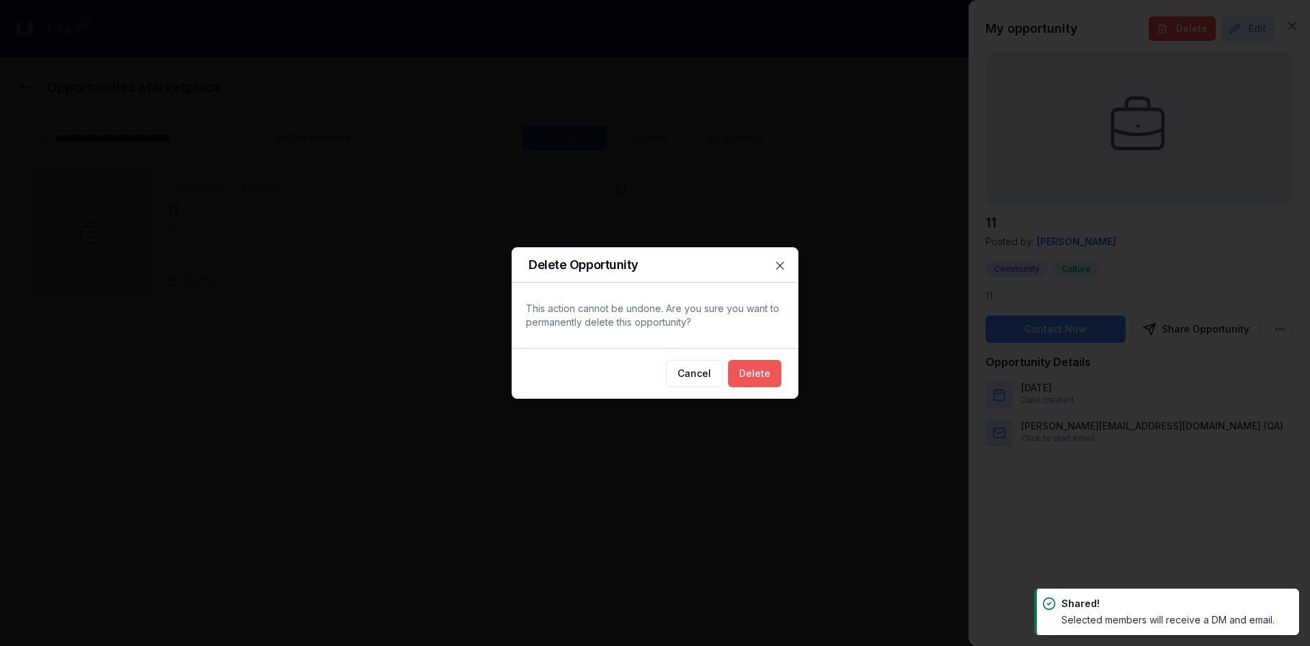
click at [742, 375] on button "Delete" at bounding box center [754, 373] width 53 height 27
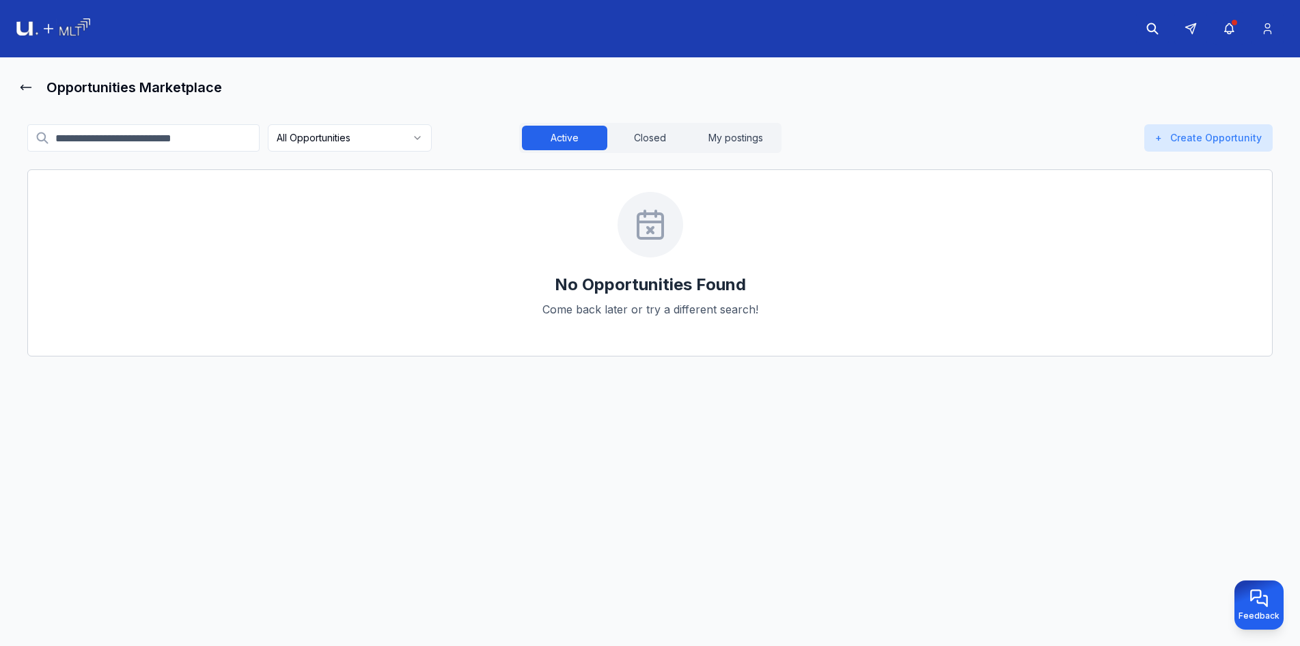
click at [68, 23] on img at bounding box center [53, 28] width 74 height 21
